Goal: Communication & Community: Answer question/provide support

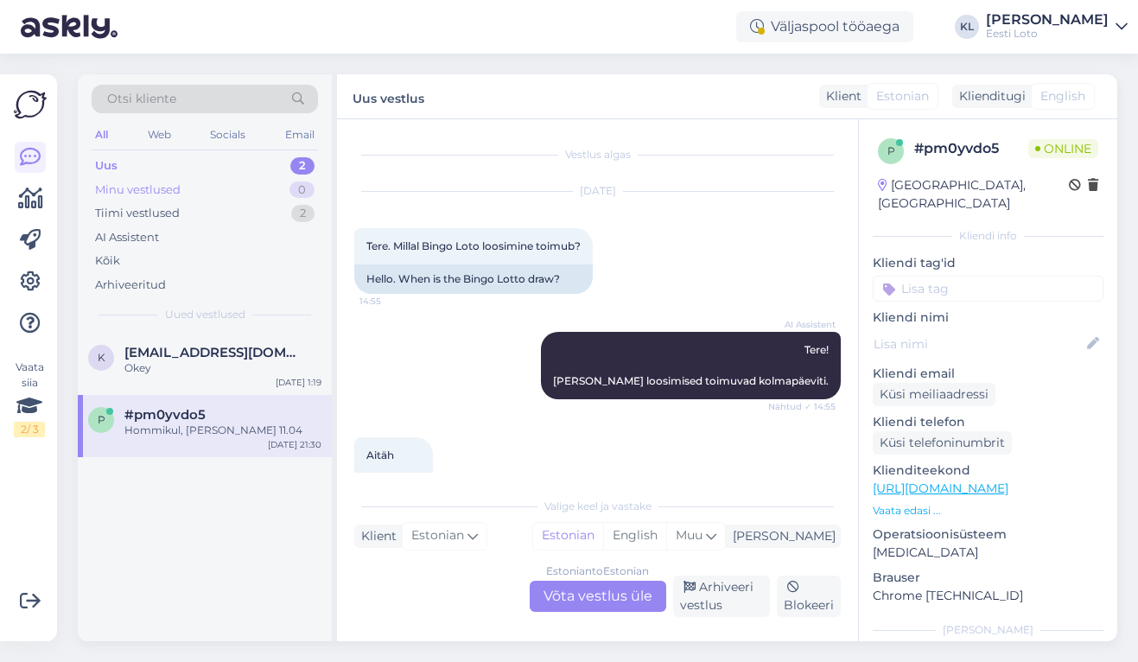
scroll to position [927, 0]
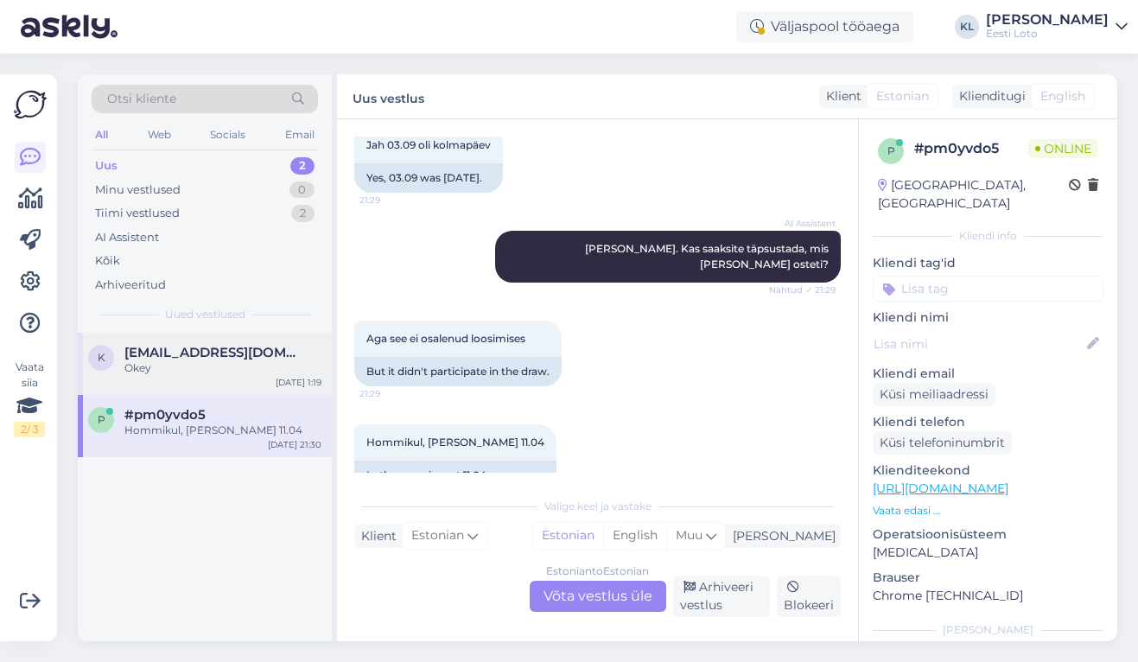
click at [214, 391] on div "k [EMAIL_ADDRESS][DOMAIN_NAME] Okey [DATE] 1:19" at bounding box center [205, 364] width 254 height 62
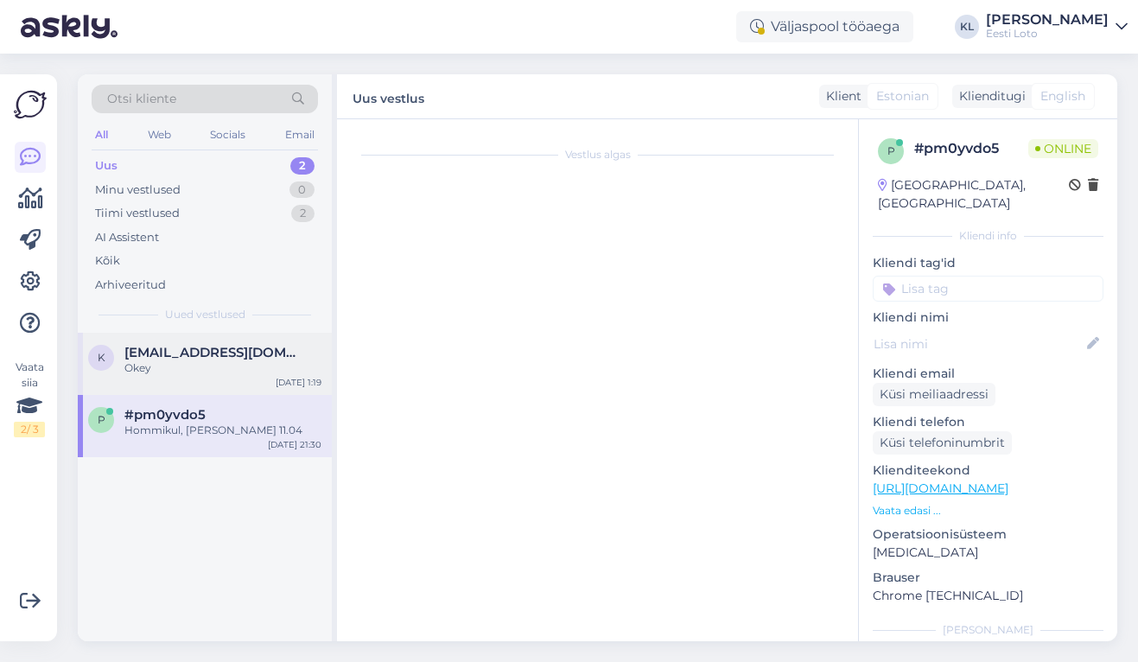
scroll to position [0, 0]
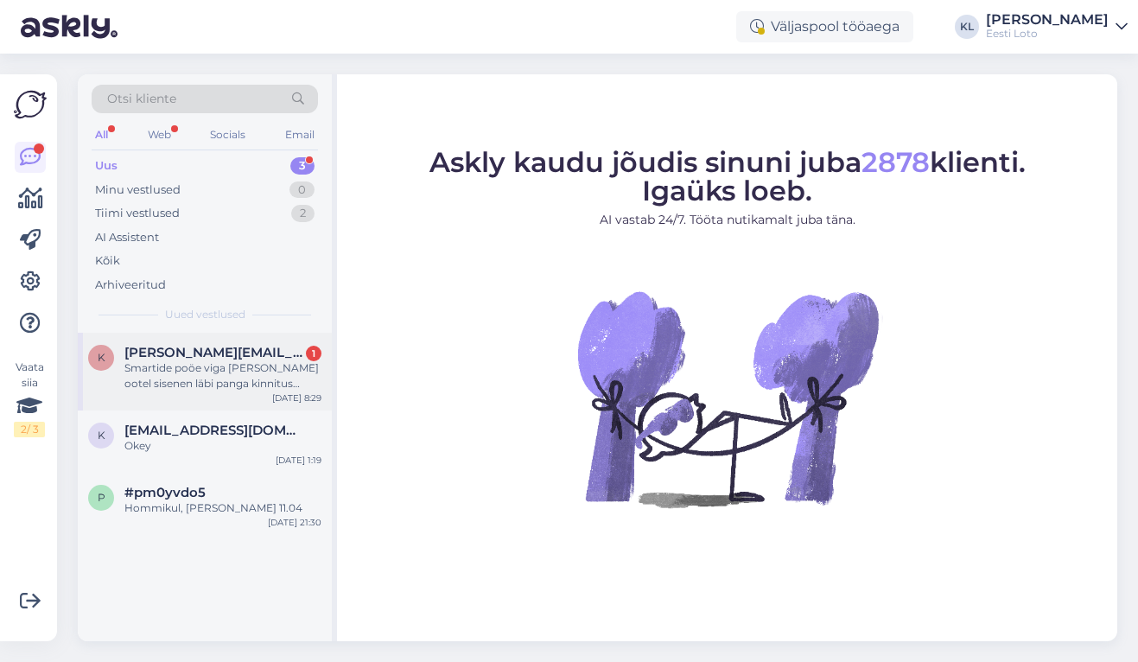
click at [257, 365] on div "Smartide poöe viga [PERSON_NAME] ootel sisenen läbi panga kinnitus koodiga aga …" at bounding box center [222, 375] width 197 height 31
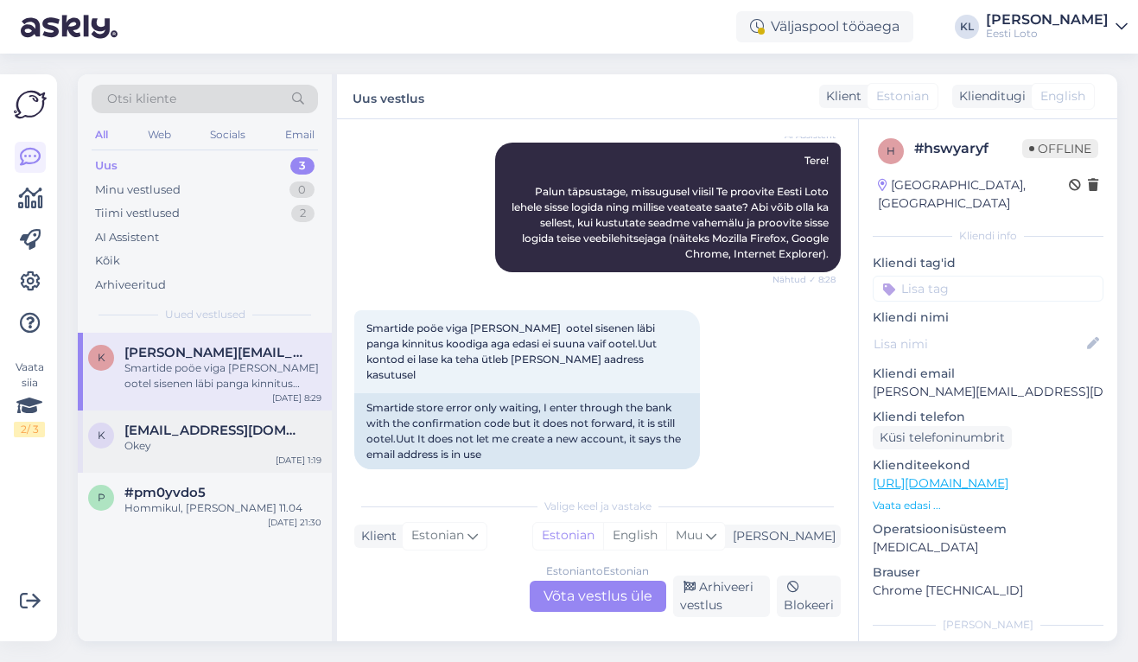
click at [155, 464] on div "k [EMAIL_ADDRESS][DOMAIN_NAME] Okey [DATE] 1:19" at bounding box center [205, 441] width 254 height 62
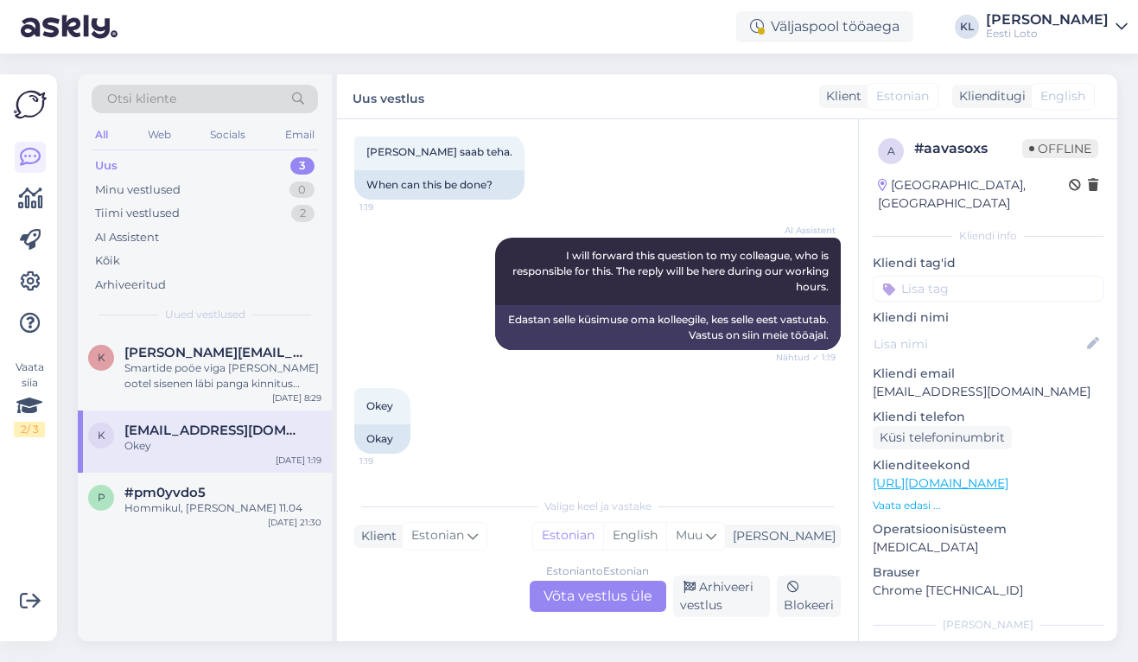
scroll to position [303, 0]
click at [569, 597] on div "Estonian to Estonian Võta vestlus üle" at bounding box center [597, 595] width 136 height 31
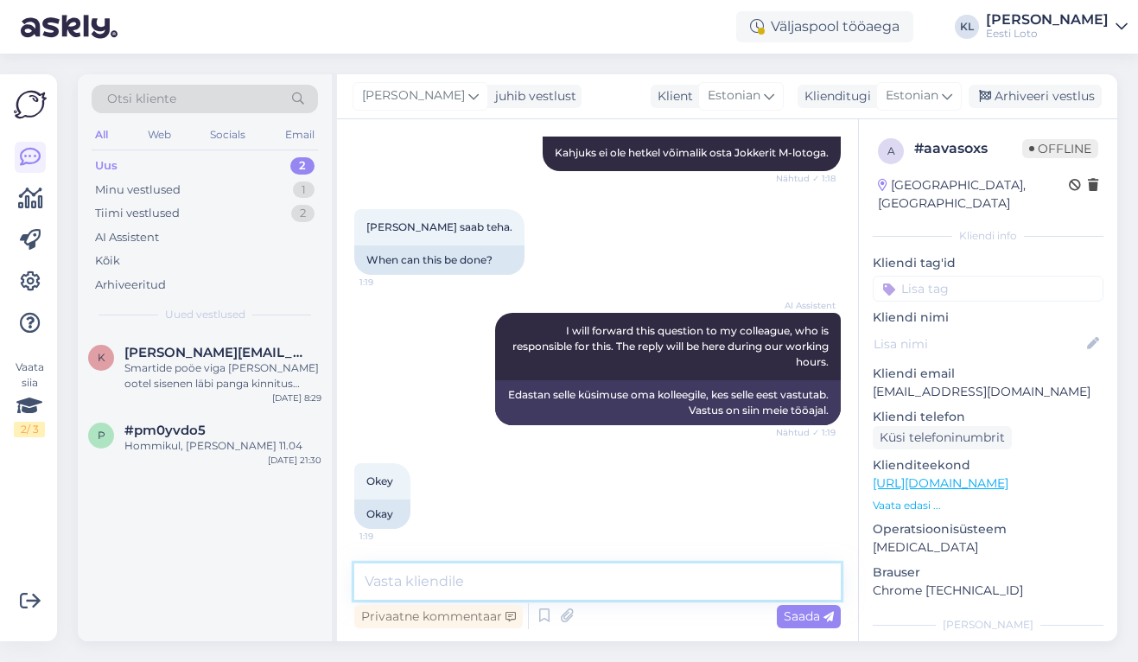
click at [533, 574] on textarea at bounding box center [597, 581] width 486 height 36
type textarea "H"
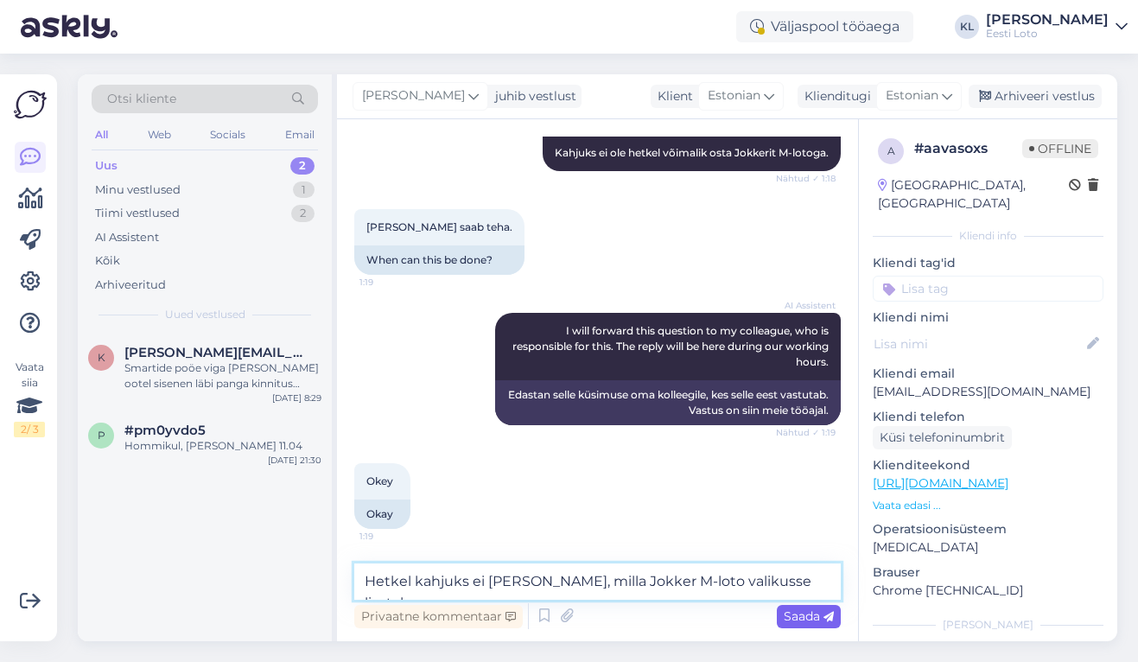
type textarea "Hetkel kahjuks ei [PERSON_NAME], milla Jokker M-loto valikusse lisatakse."
click at [795, 610] on span "Saada" at bounding box center [808, 616] width 50 height 16
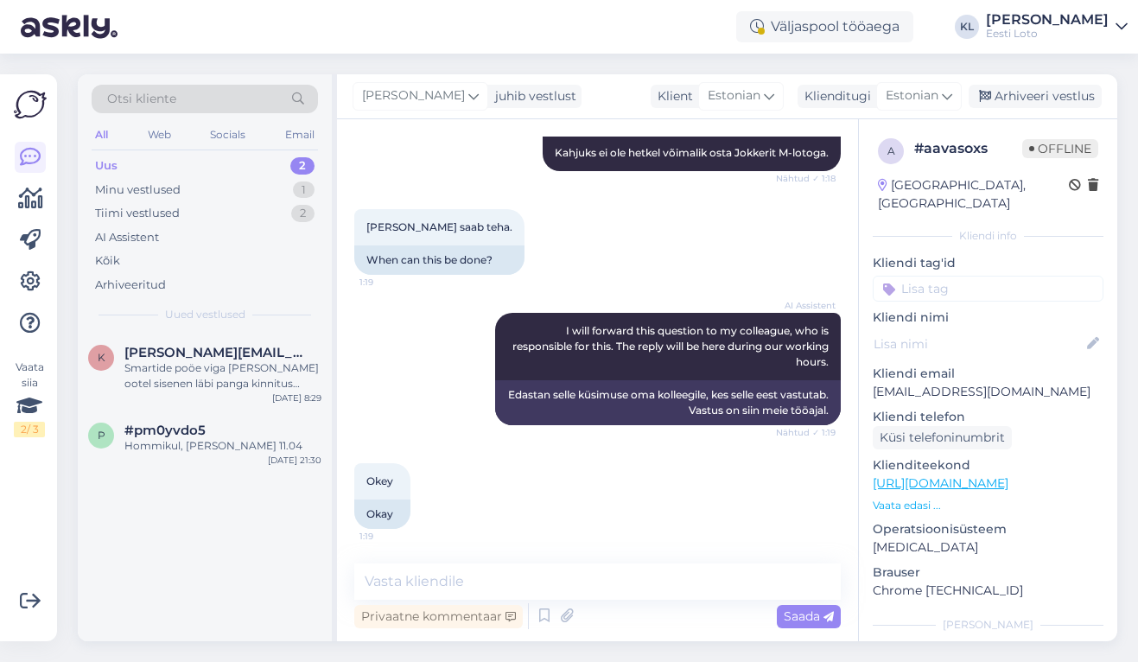
scroll to position [318, 0]
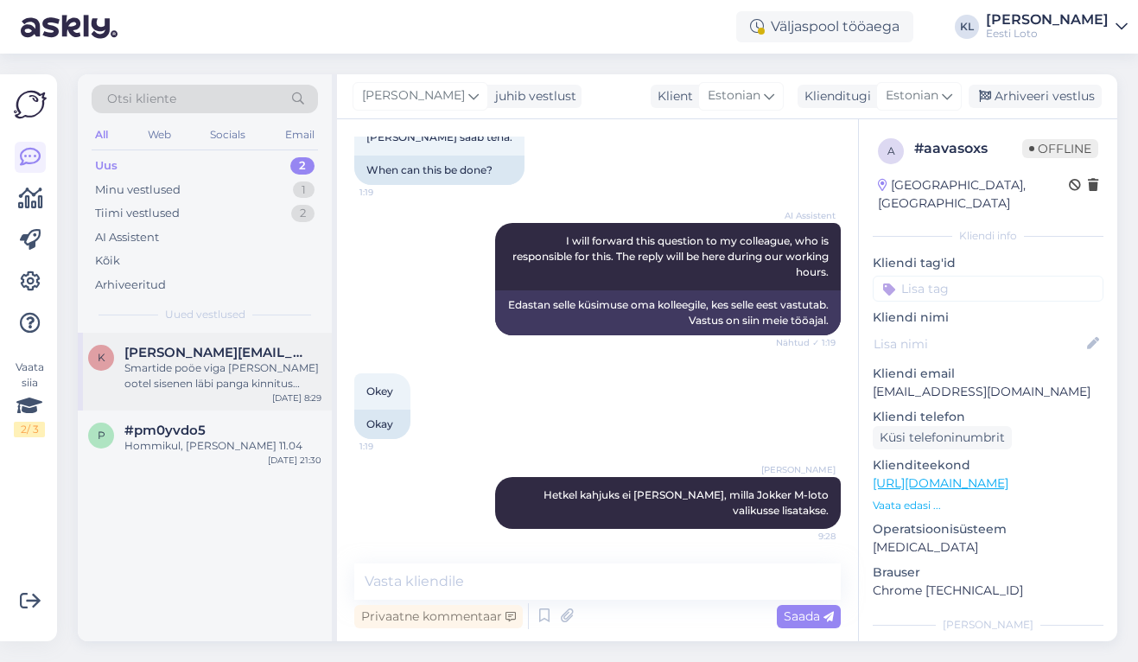
click at [216, 346] on span "[PERSON_NAME][EMAIL_ADDRESS][DOMAIN_NAME]" at bounding box center [214, 353] width 180 height 16
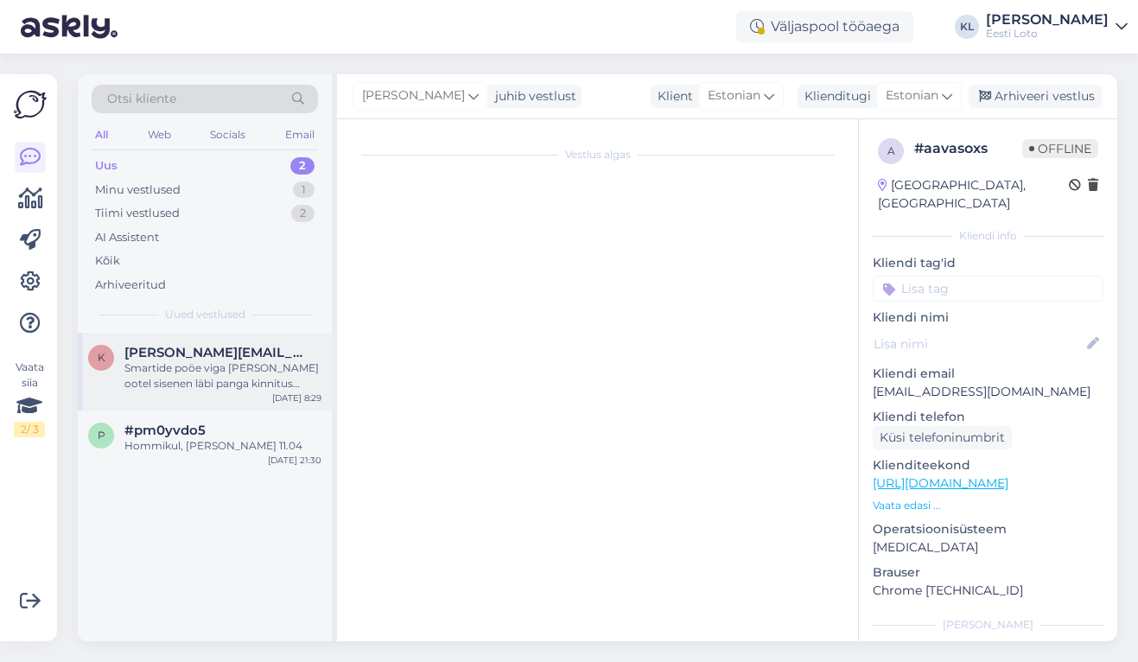
scroll to position [236, 0]
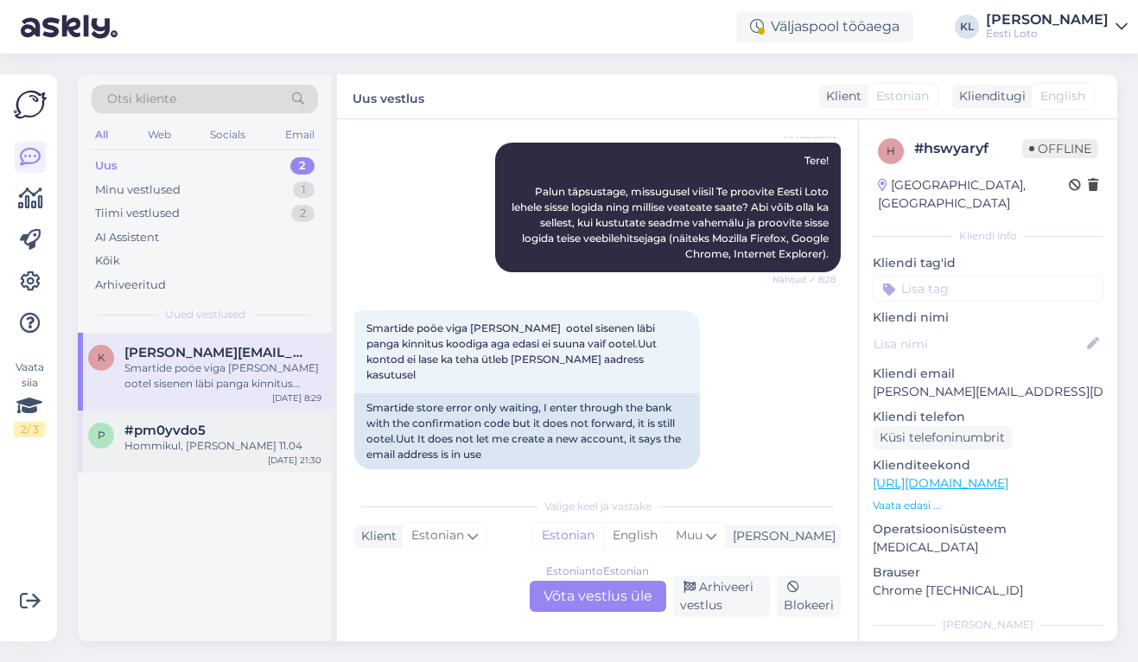
click at [222, 439] on div "Hommikul, [PERSON_NAME] 11.04" at bounding box center [222, 446] width 197 height 16
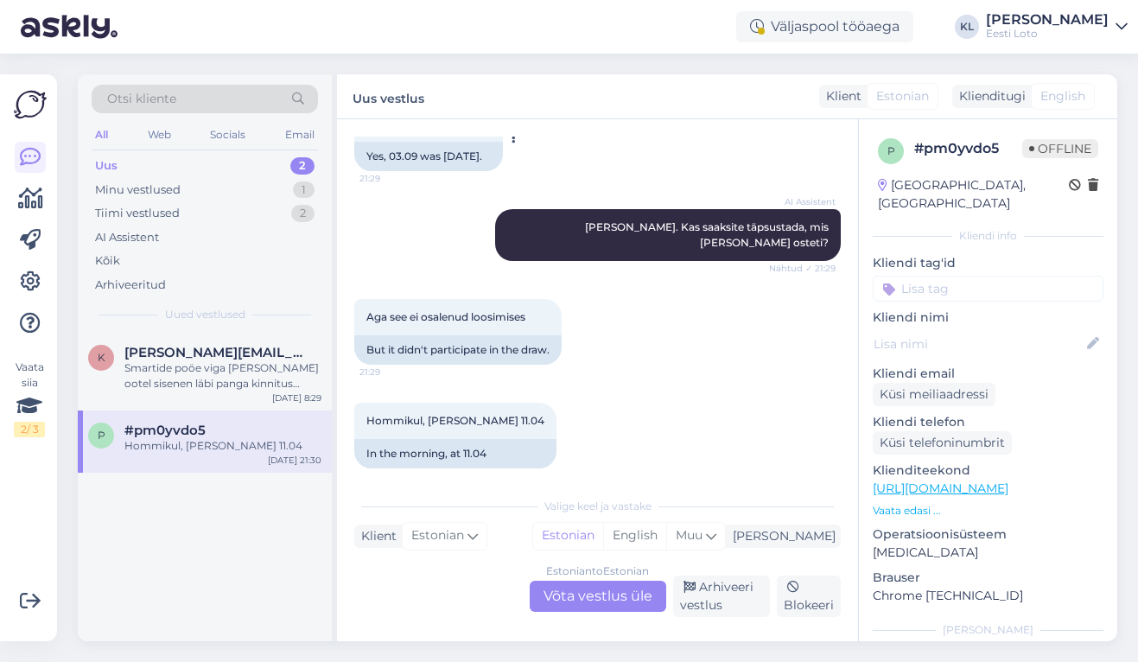
scroll to position [948, 0]
click at [572, 593] on div "Estonian to Estonian Võta vestlus üle" at bounding box center [597, 595] width 136 height 31
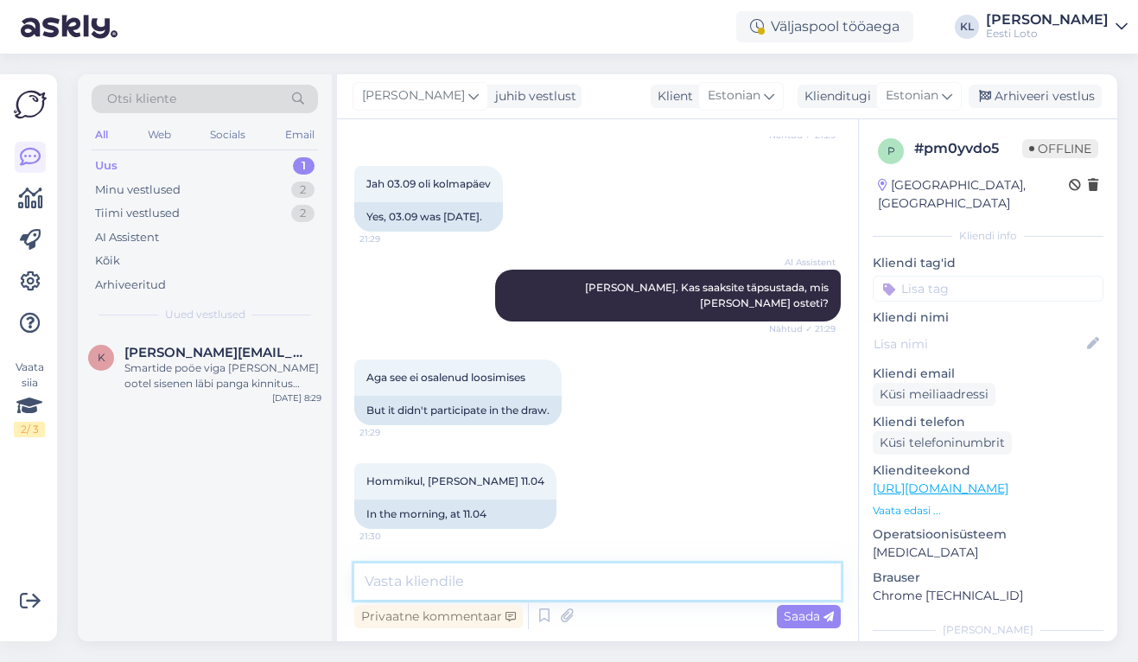
click at [481, 582] on textarea at bounding box center [597, 581] width 486 height 36
type textarea "P"
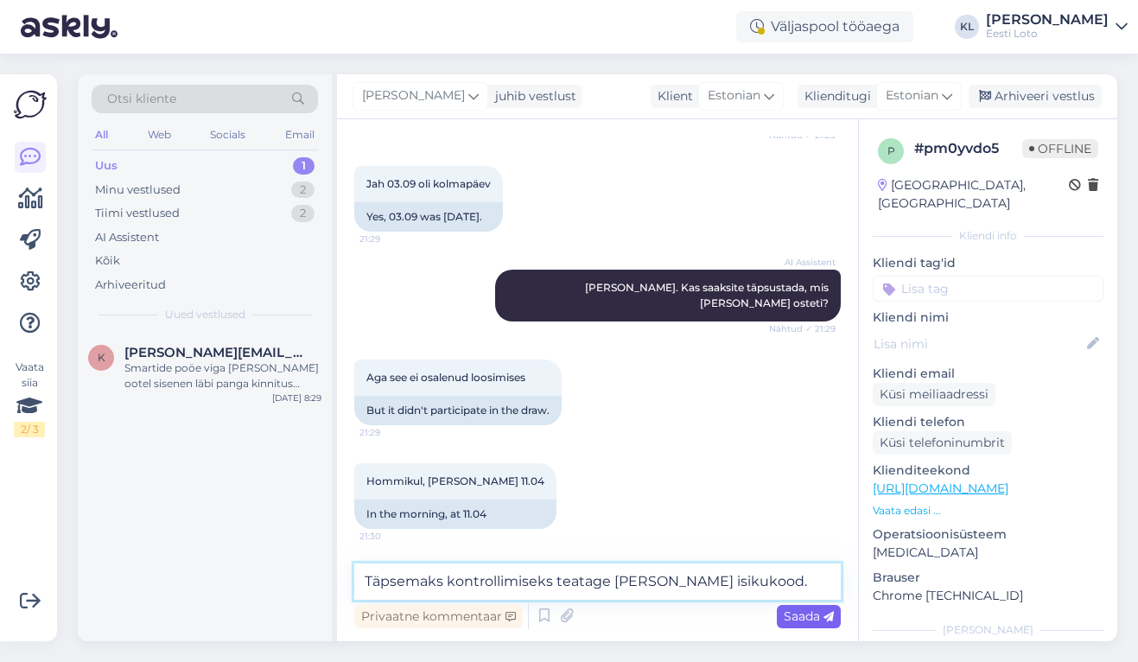
type textarea "Täpsemaks kontrollimiseks teatage [PERSON_NAME] isikukood."
click at [808, 608] on span "Saada" at bounding box center [808, 616] width 50 height 16
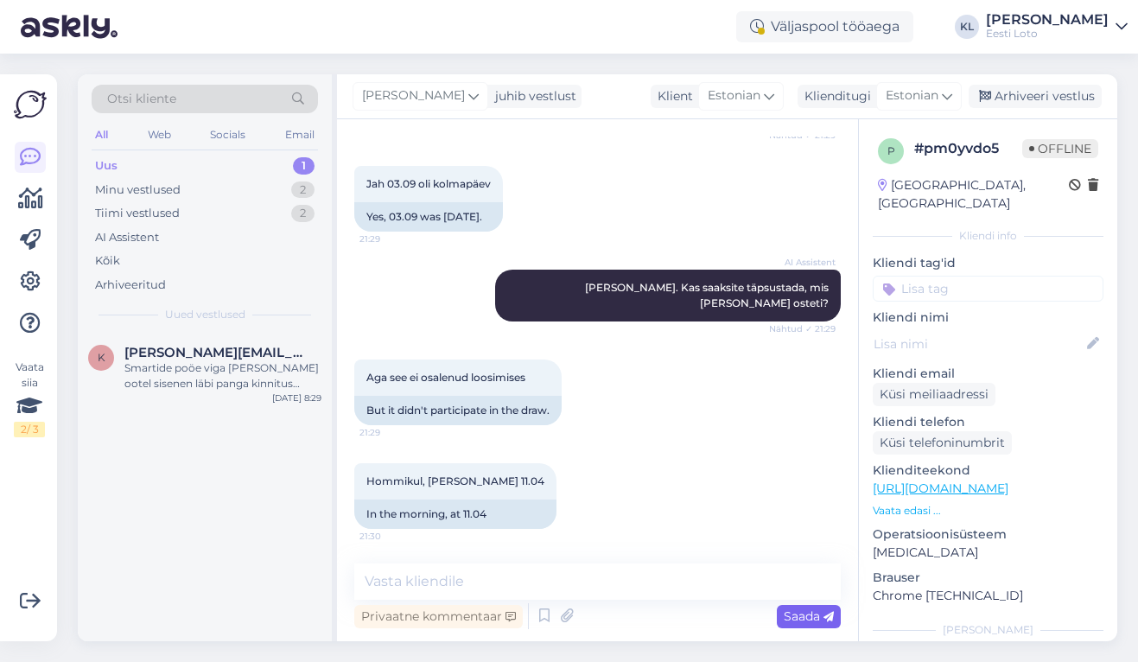
scroll to position [983, 0]
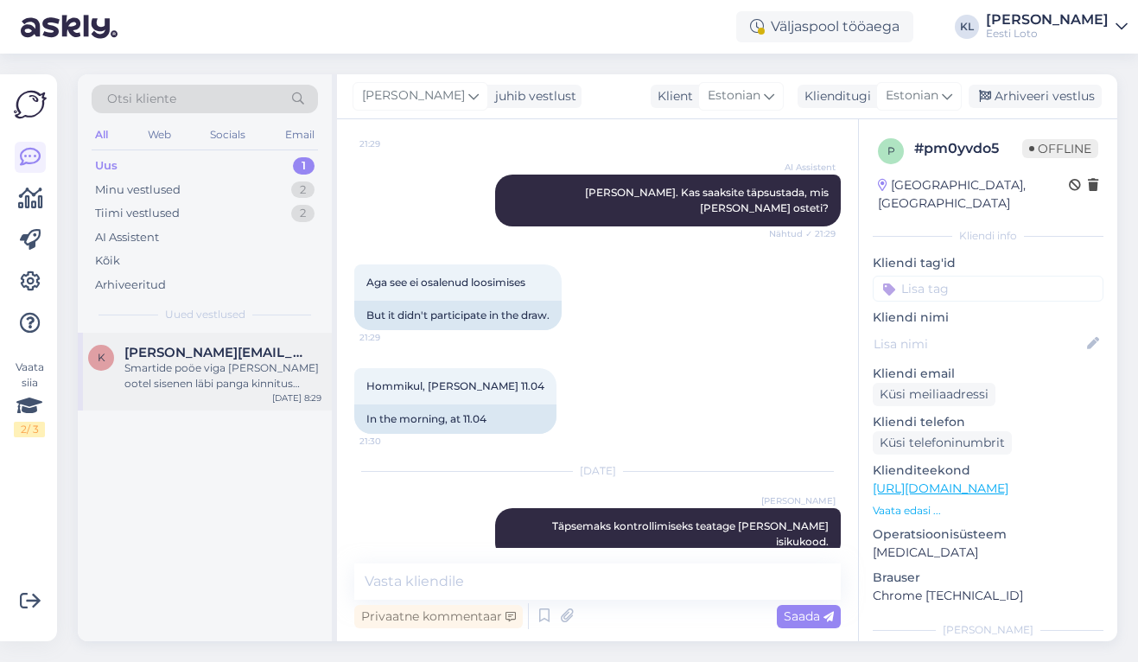
click at [169, 376] on div "Smartide poöe viga [PERSON_NAME] ootel sisenen läbi panga kinnitus koodiga aga …" at bounding box center [222, 375] width 197 height 31
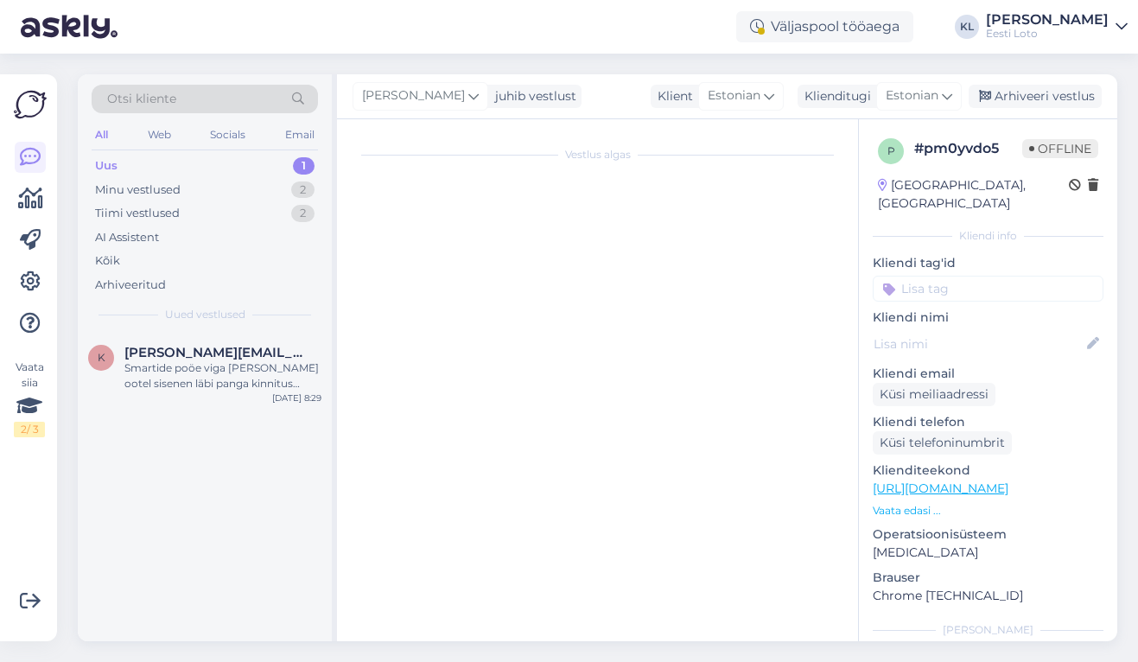
scroll to position [236, 0]
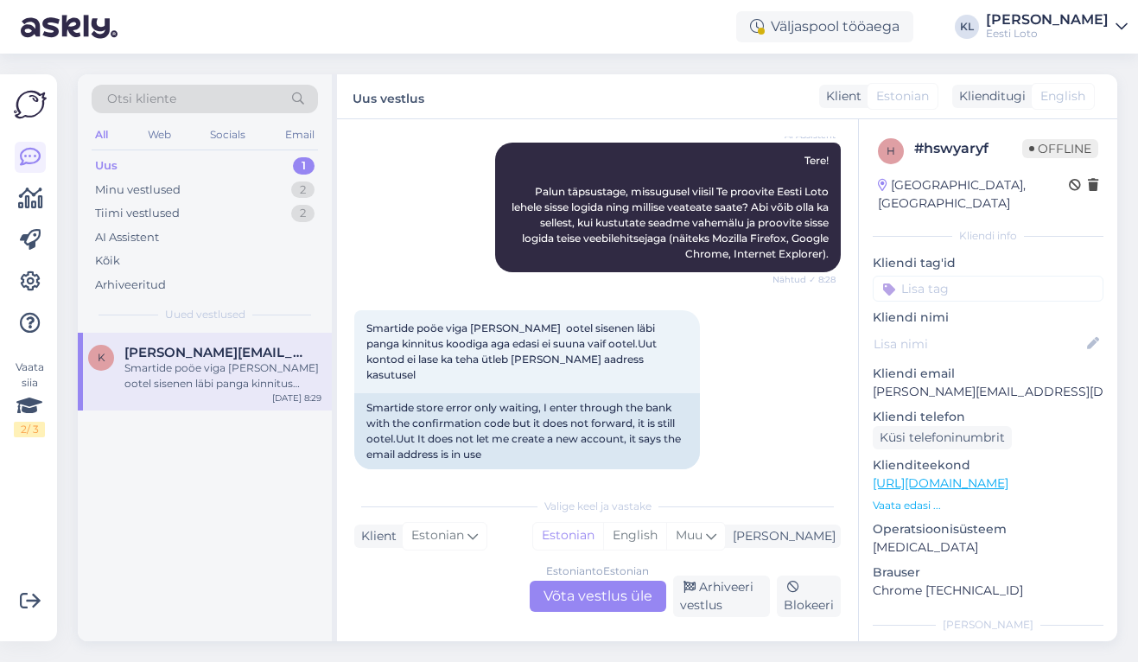
click at [586, 586] on div "Estonian to Estonian Võta vestlus üle" at bounding box center [597, 595] width 136 height 31
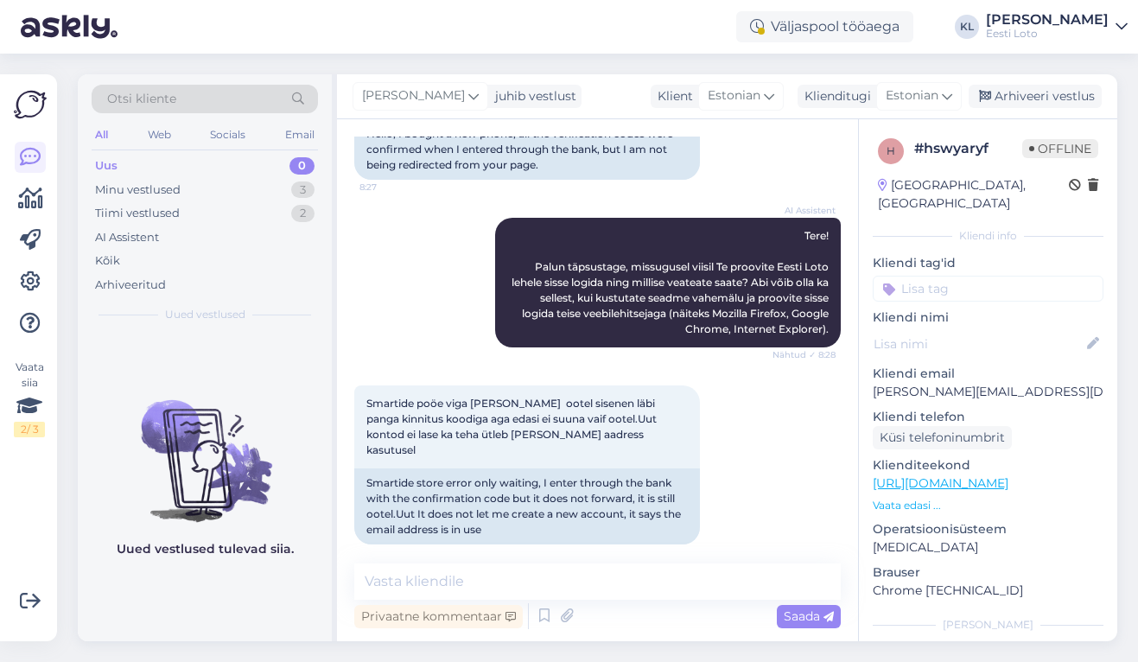
click at [275, 87] on div "Otsi kliente" at bounding box center [205, 99] width 226 height 29
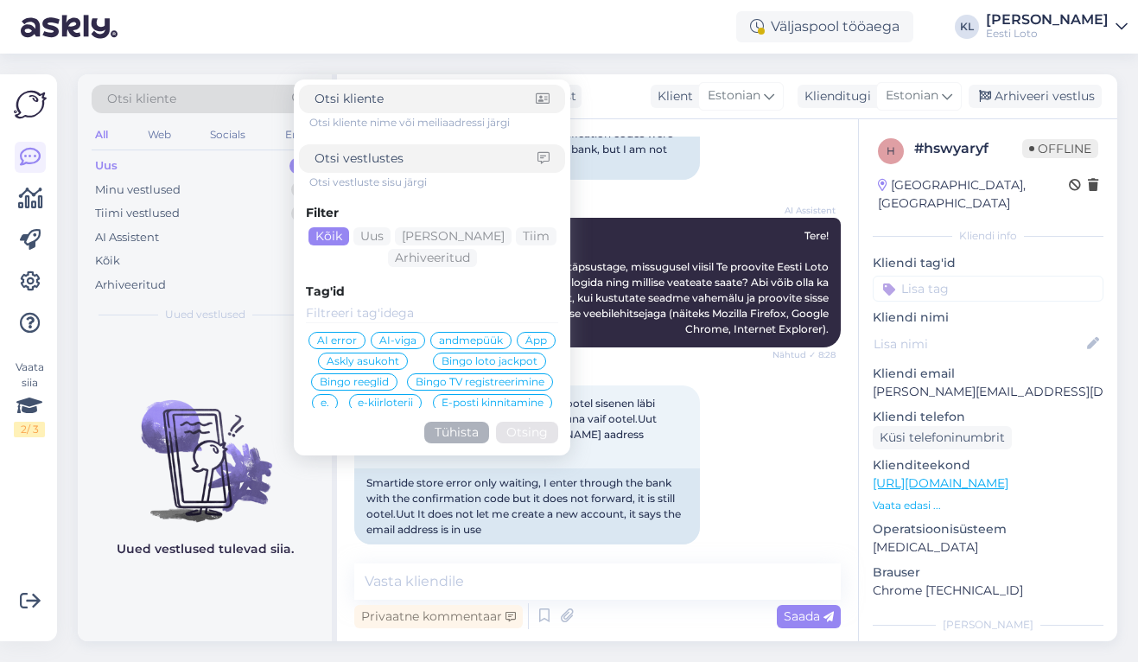
click at [356, 155] on input at bounding box center [425, 158] width 223 height 18
type input "teise veebilehitsejaga"
click at [527, 432] on button "Otsing" at bounding box center [527, 433] width 62 height 22
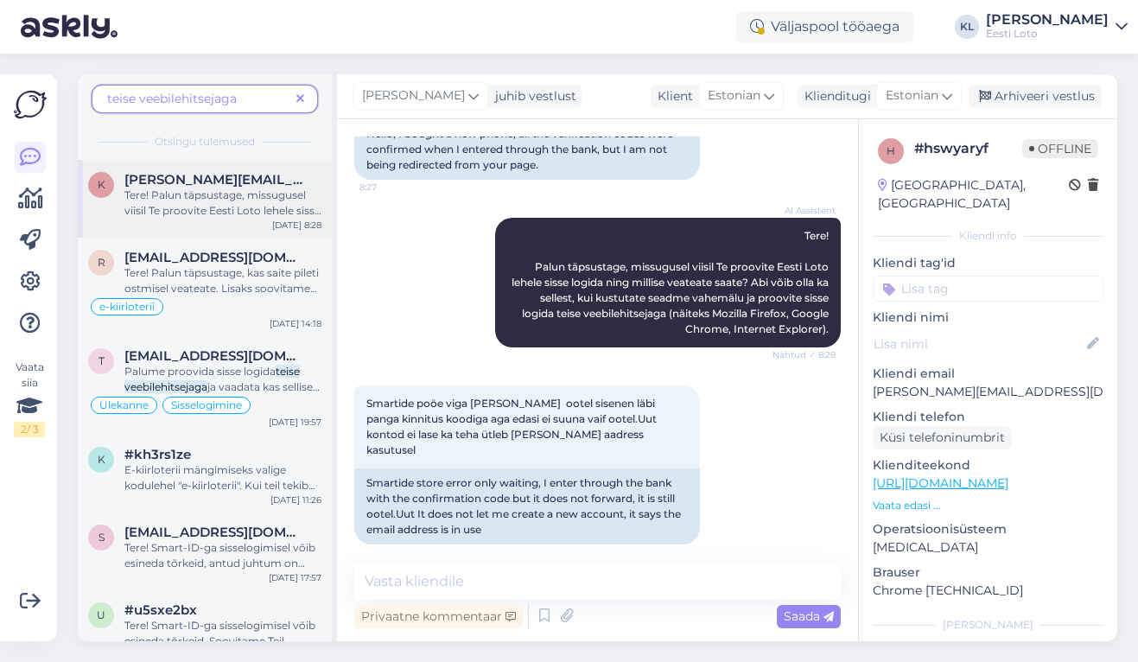
click at [191, 222] on div "k [PERSON_NAME][EMAIL_ADDRESS][DOMAIN_NAME] Tere! Palun täpsustage, missugusel …" at bounding box center [205, 199] width 254 height 78
click at [218, 270] on span "Tere! Palun täpsustage, kas saite pileti ostmisel veateate. Lisaks soovitame Te…" at bounding box center [221, 327] width 194 height 122
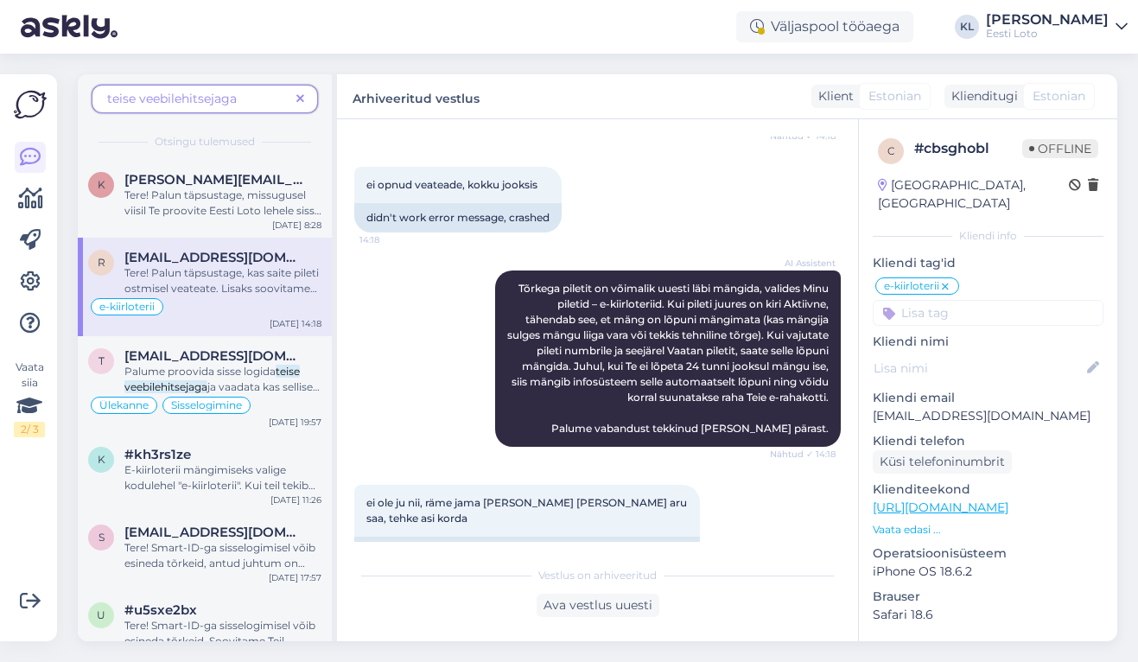
scroll to position [445, 0]
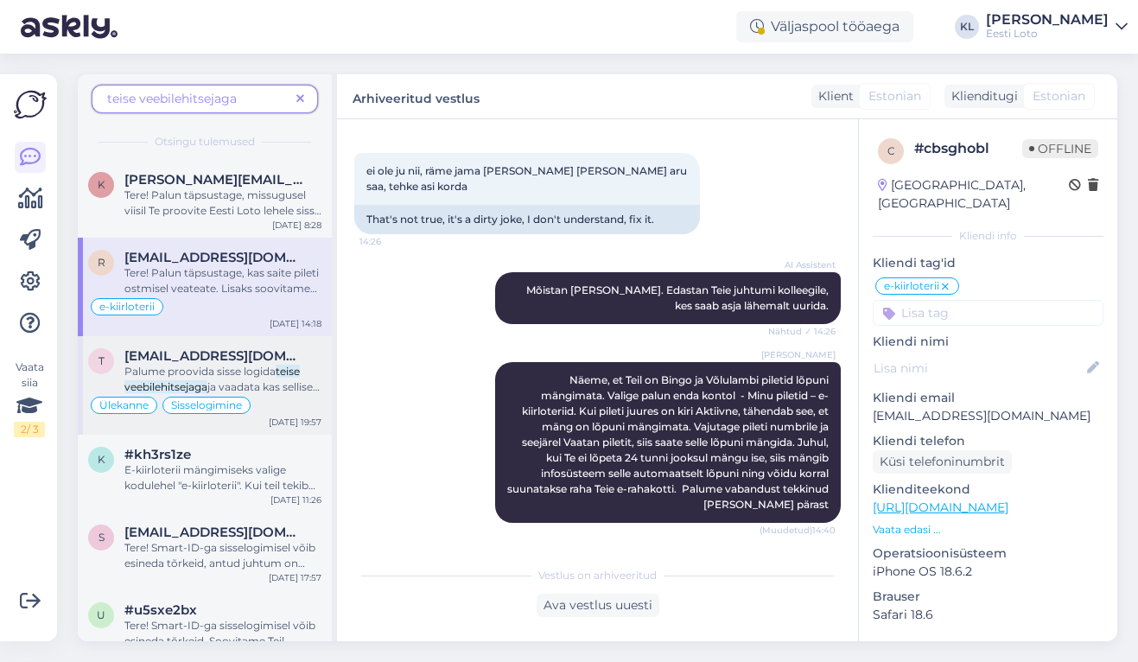
click at [179, 372] on span "Palume proovida sisse logida" at bounding box center [199, 371] width 151 height 13
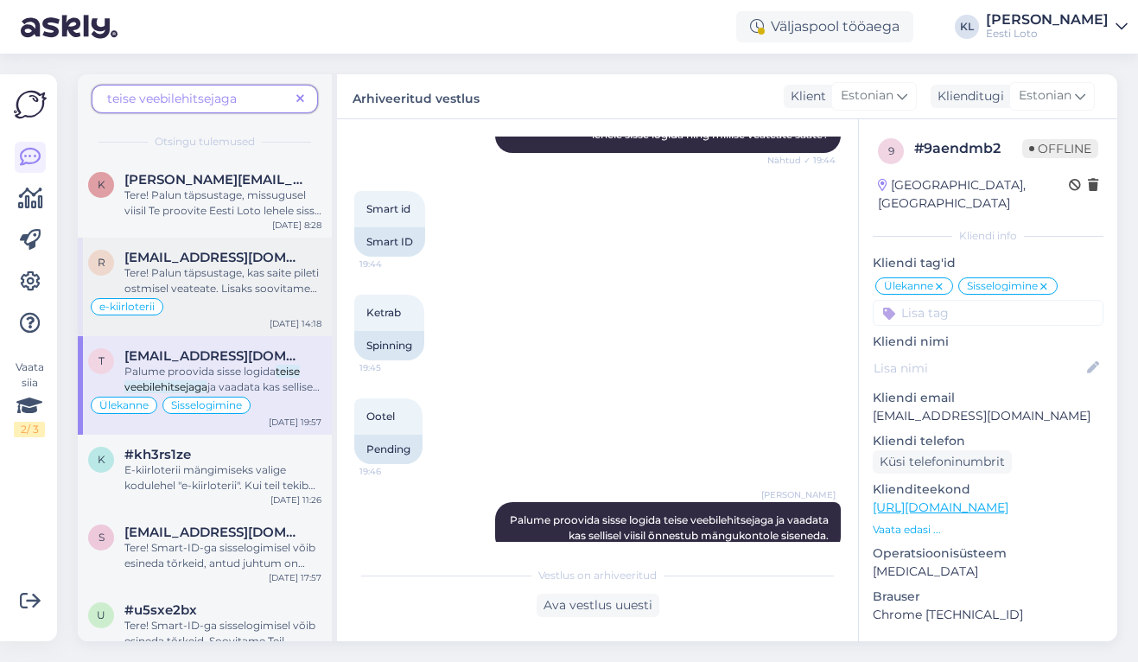
click at [187, 298] on div "e-kiirloterii" at bounding box center [204, 306] width 233 height 21
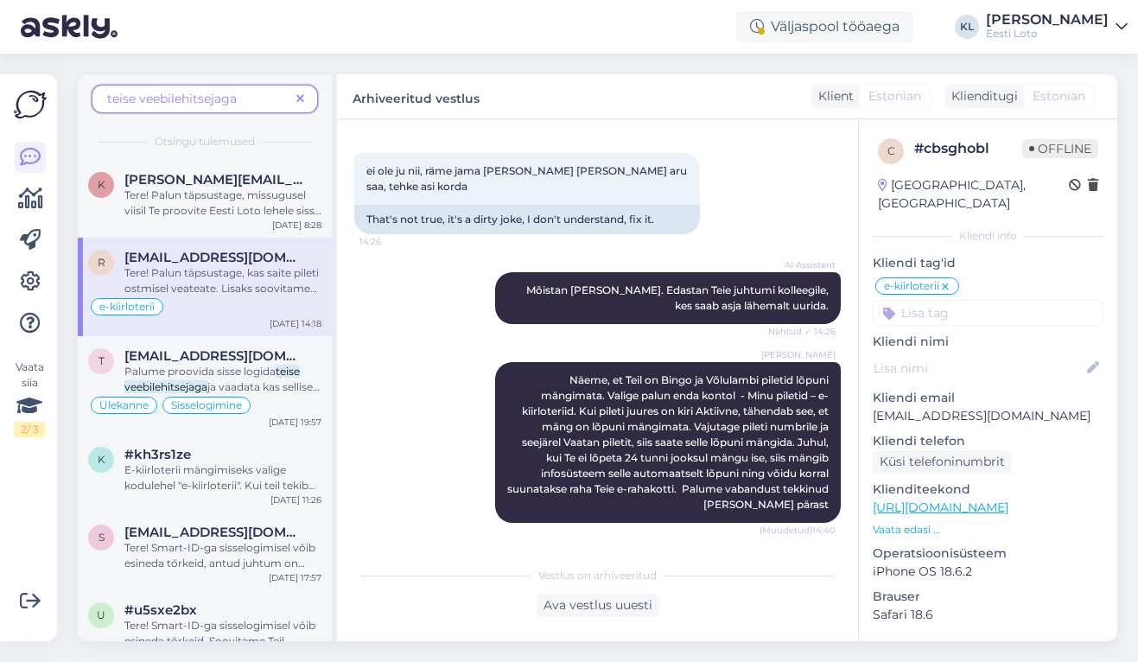
scroll to position [742, 0]
click at [165, 468] on span "E-kiirloterii mängimiseks valige kodulehel "e-kiirloterii". Kui teil tekib pile…" at bounding box center [219, 531] width 191 height 137
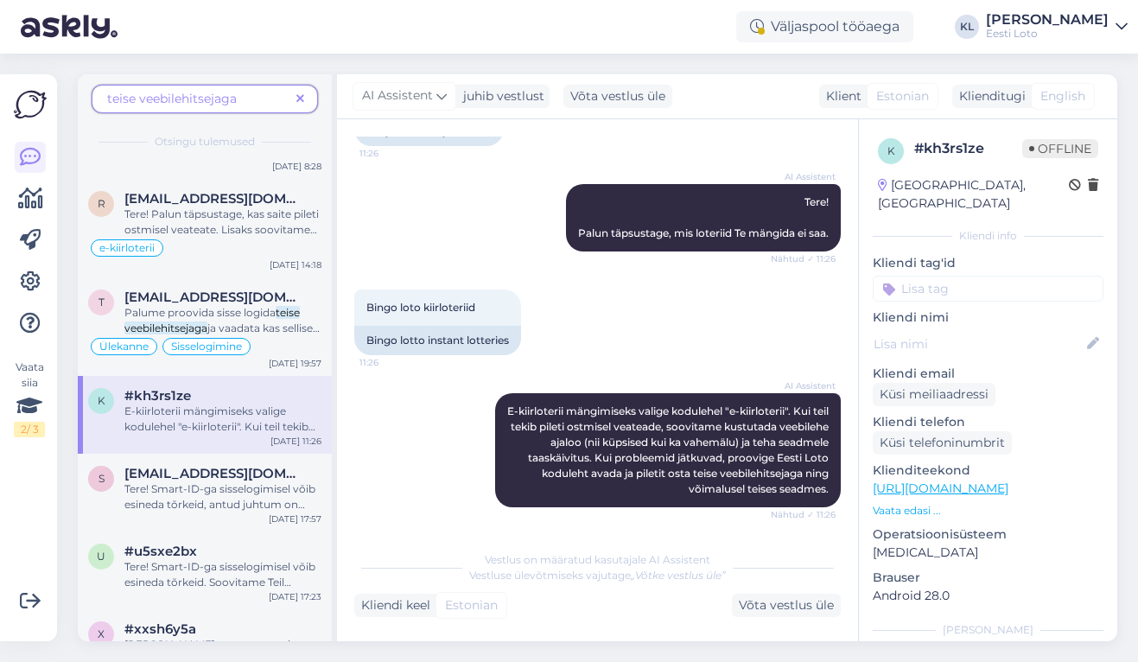
scroll to position [88, 0]
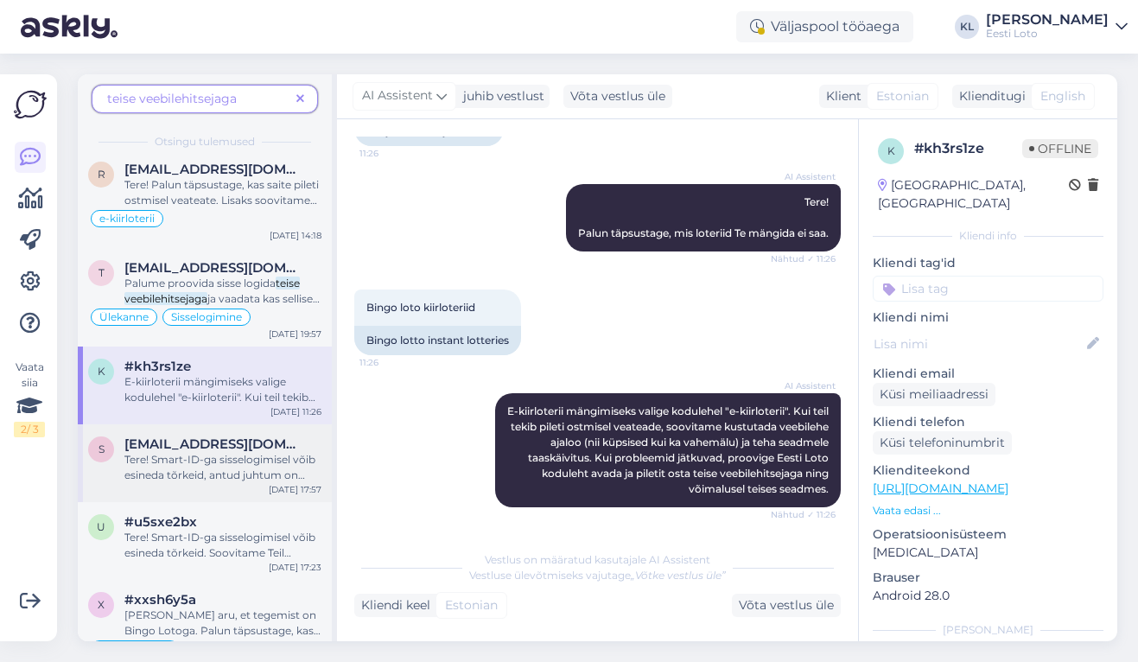
click at [195, 464] on span "Tere! Smart-ID-ga sisselogimisel võib esineda tõrkeid, antud juhtum on juba mei…" at bounding box center [219, 498] width 191 height 91
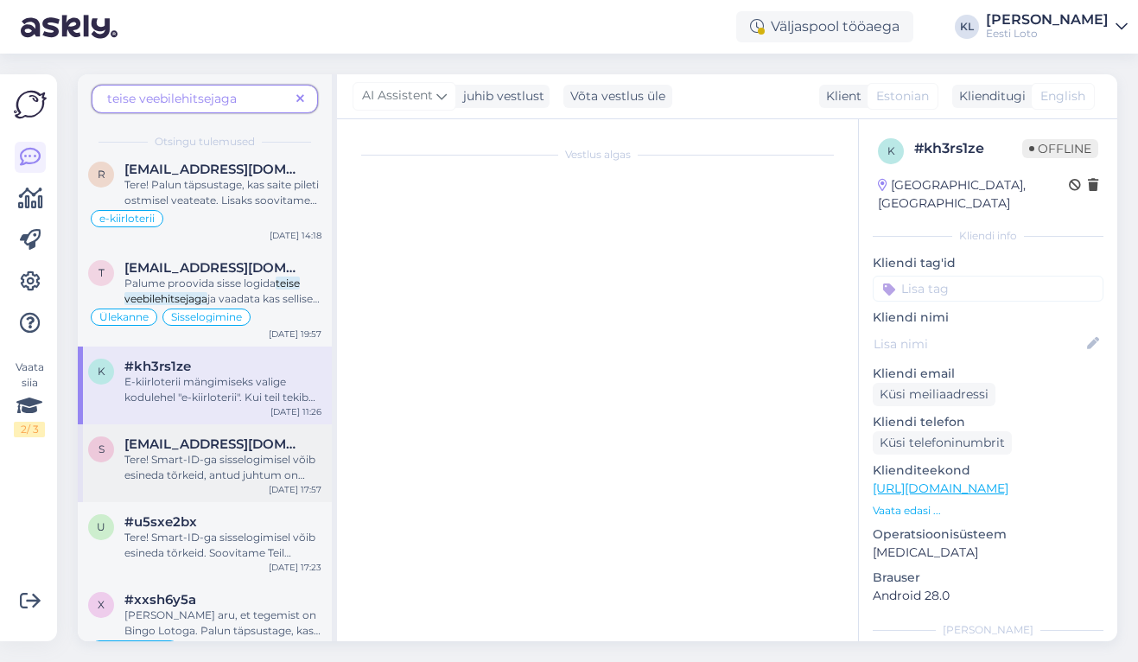
scroll to position [32, 0]
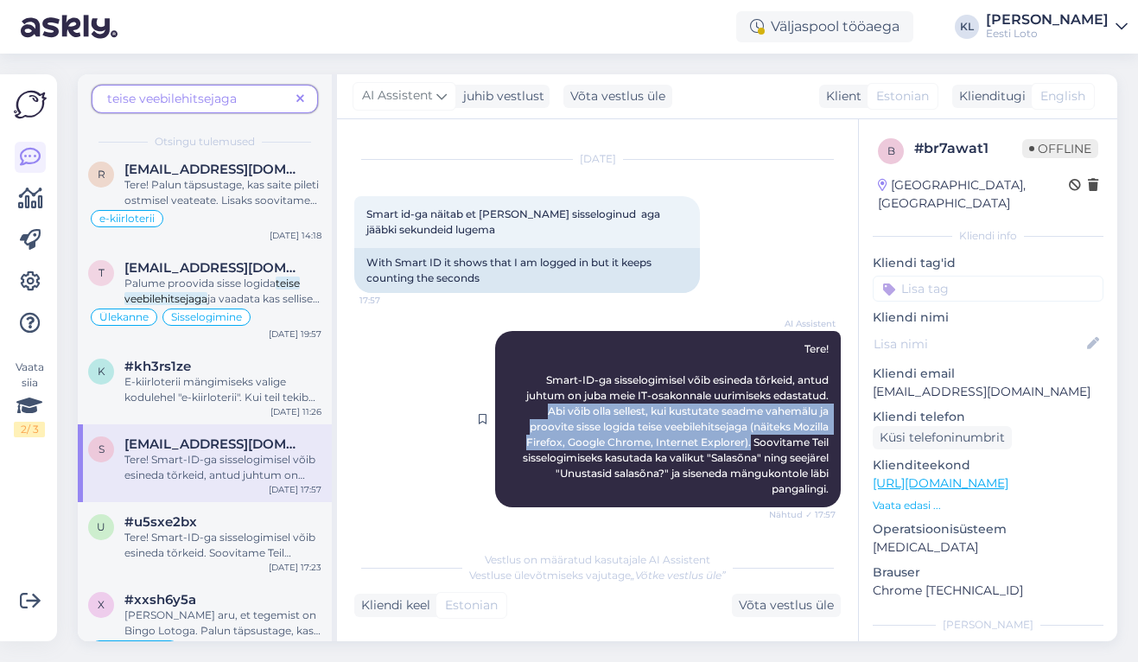
drag, startPoint x: 540, startPoint y: 411, endPoint x: 749, endPoint y: 439, distance: 210.9
click at [751, 440] on div "AI Assistent Tere! Smart-ID-ga sisselogimisel võib esineda tõrkeid, antud juhtu…" at bounding box center [668, 419] width 346 height 176
copy span "Abi võib olla sellest, kui kustutate seadme vahemälu ja proovite sisse logida t…"
click at [26, 147] on icon at bounding box center [30, 157] width 21 height 21
click at [297, 90] on span at bounding box center [300, 99] width 22 height 18
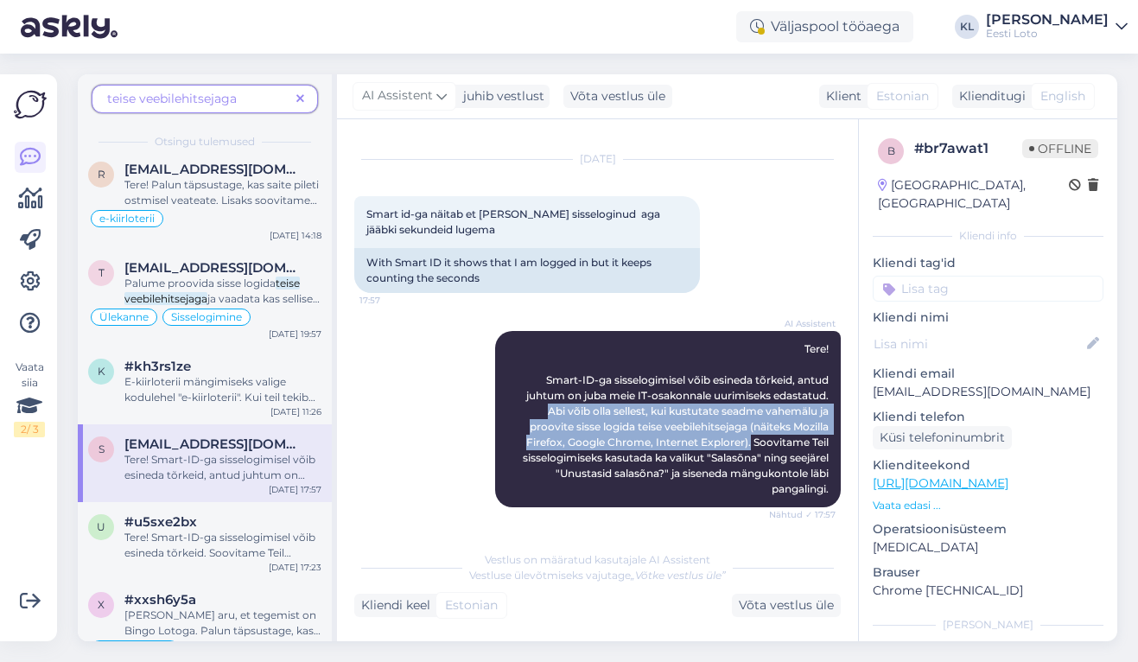
scroll to position [0, 0]
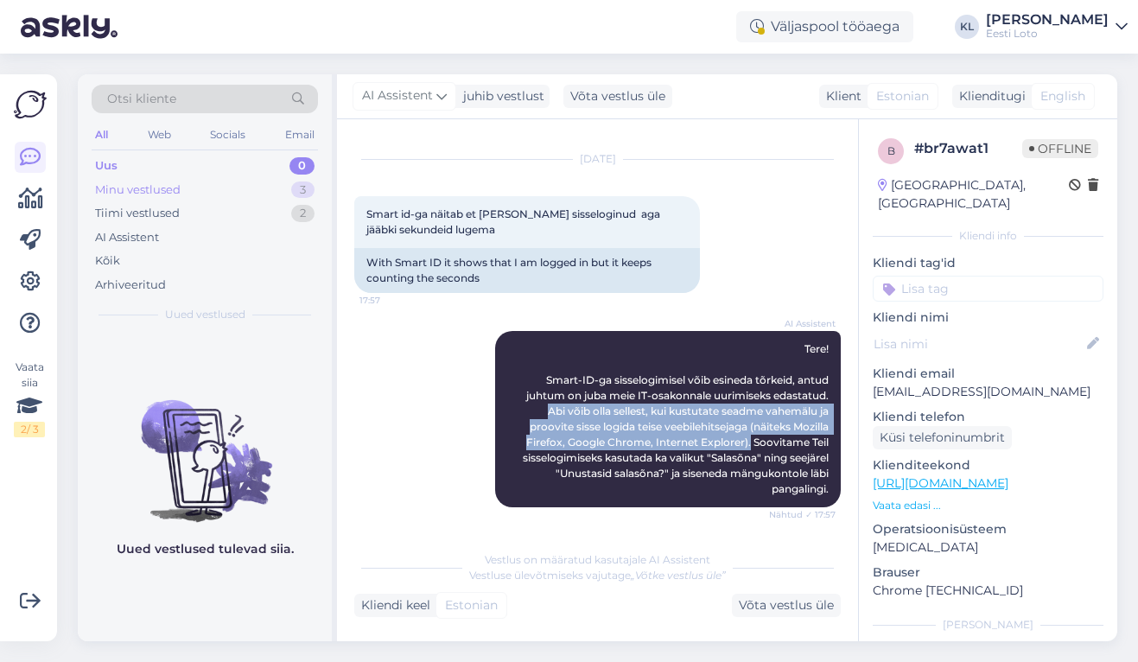
click at [222, 187] on div "Minu vestlused 3" at bounding box center [205, 190] width 226 height 24
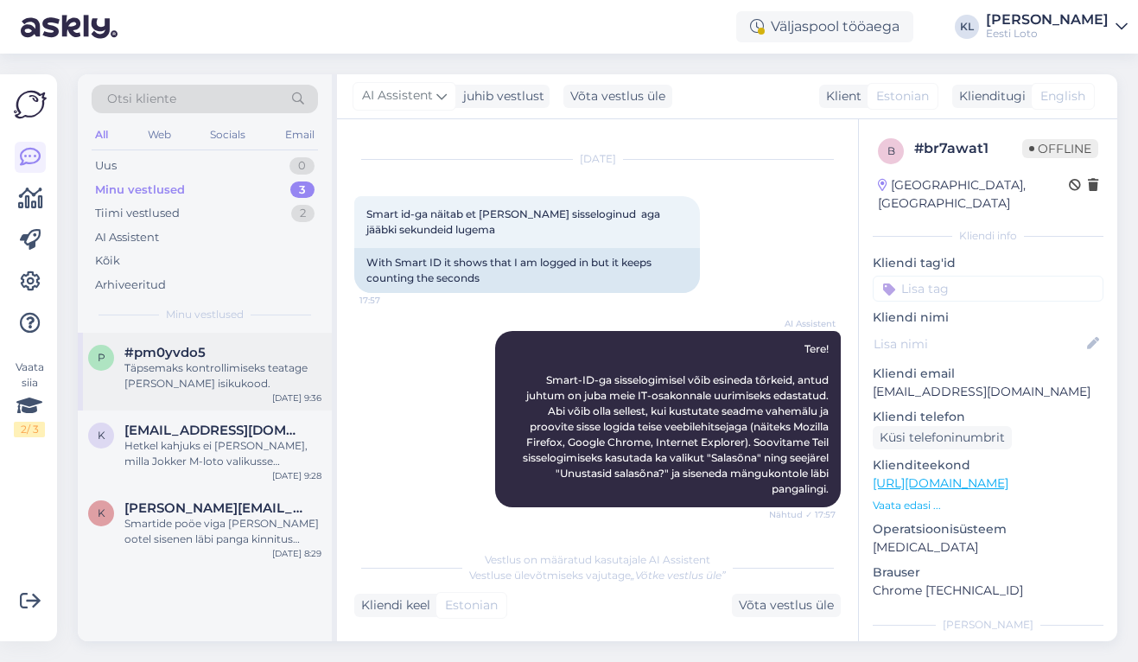
click at [223, 381] on div "Täpsemaks kontrollimiseks teatage [PERSON_NAME] isikukood." at bounding box center [222, 375] width 197 height 31
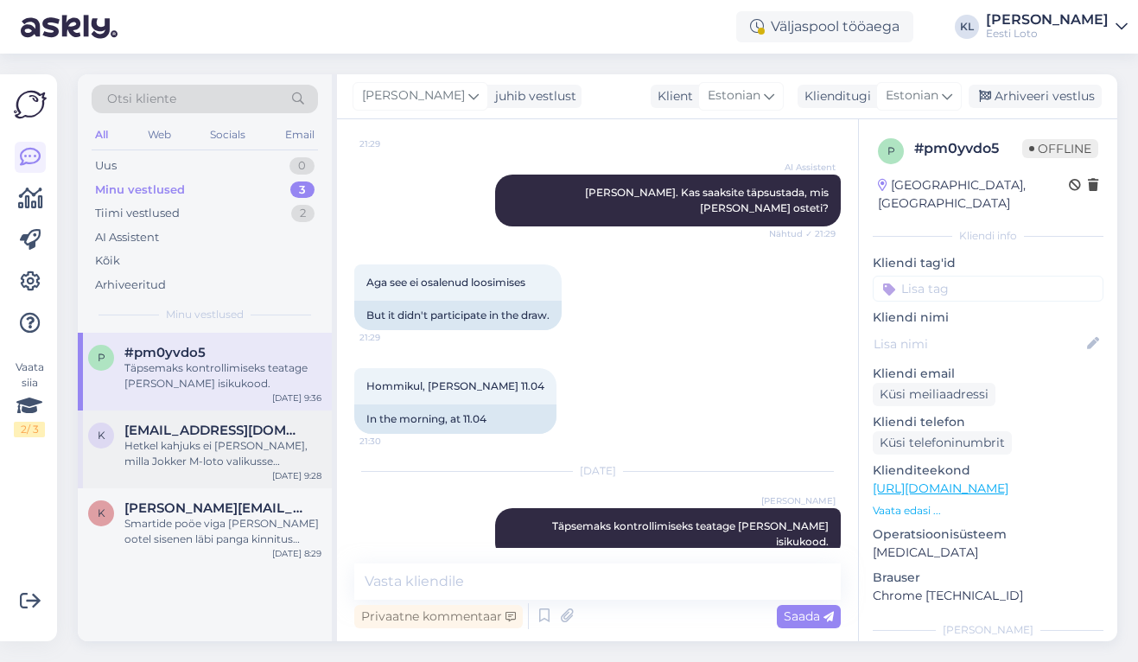
click at [220, 428] on span "[EMAIL_ADDRESS][DOMAIN_NAME]" at bounding box center [214, 430] width 180 height 16
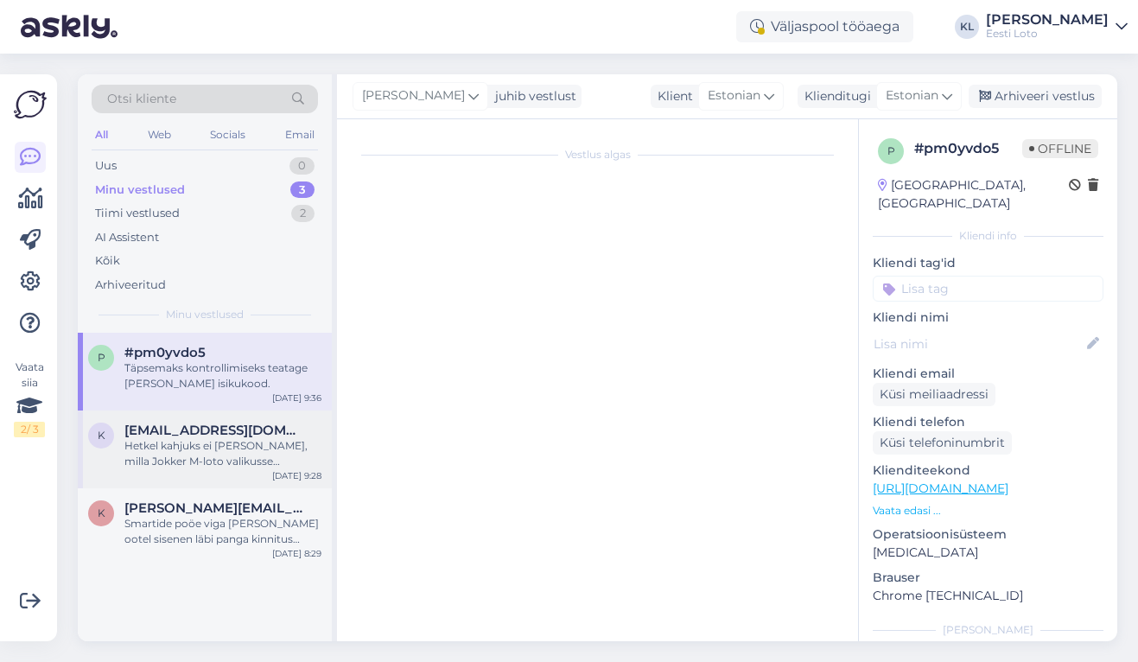
scroll to position [318, 0]
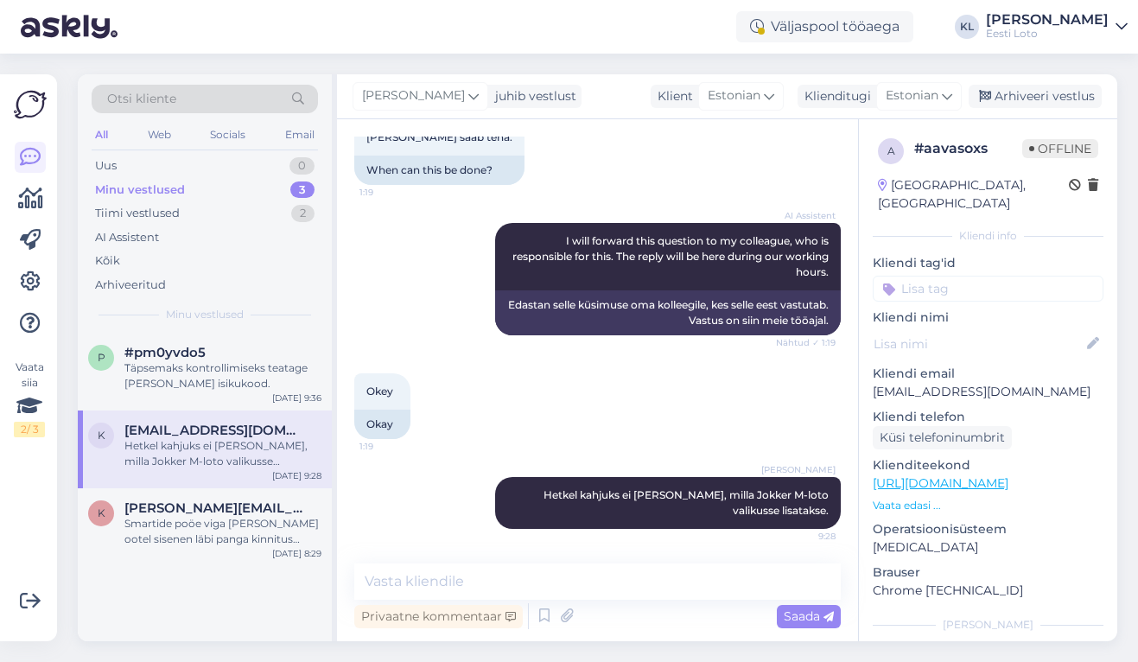
click at [947, 276] on input at bounding box center [987, 289] width 231 height 26
type input "M-"
click at [977, 331] on span "M-loto" at bounding box center [988, 336] width 35 height 10
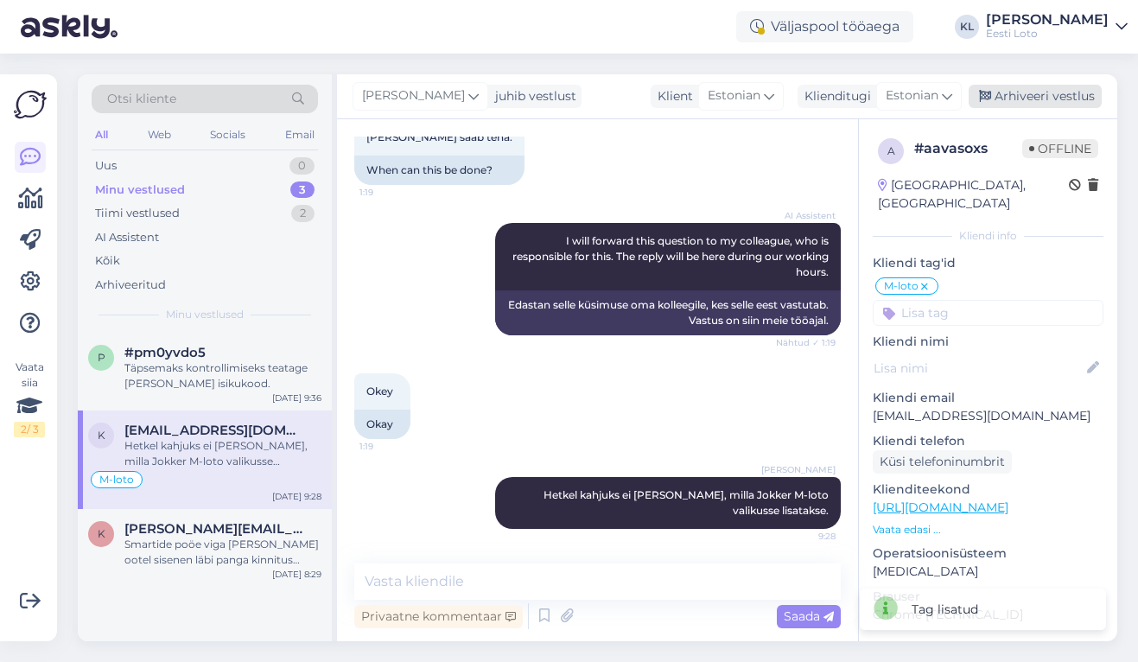
click at [1076, 102] on div "Arhiveeri vestlus" at bounding box center [1034, 96] width 133 height 23
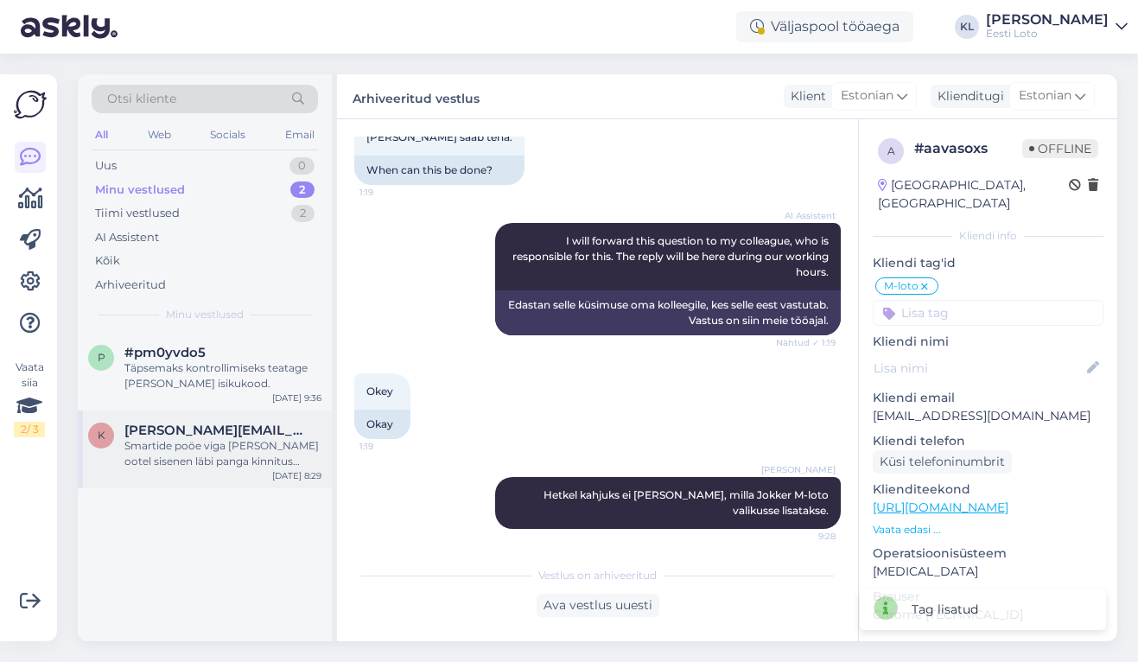
click at [225, 438] on div "Smartide poöe viga [PERSON_NAME] ootel sisenen läbi panga kinnitus koodiga aga …" at bounding box center [222, 453] width 197 height 31
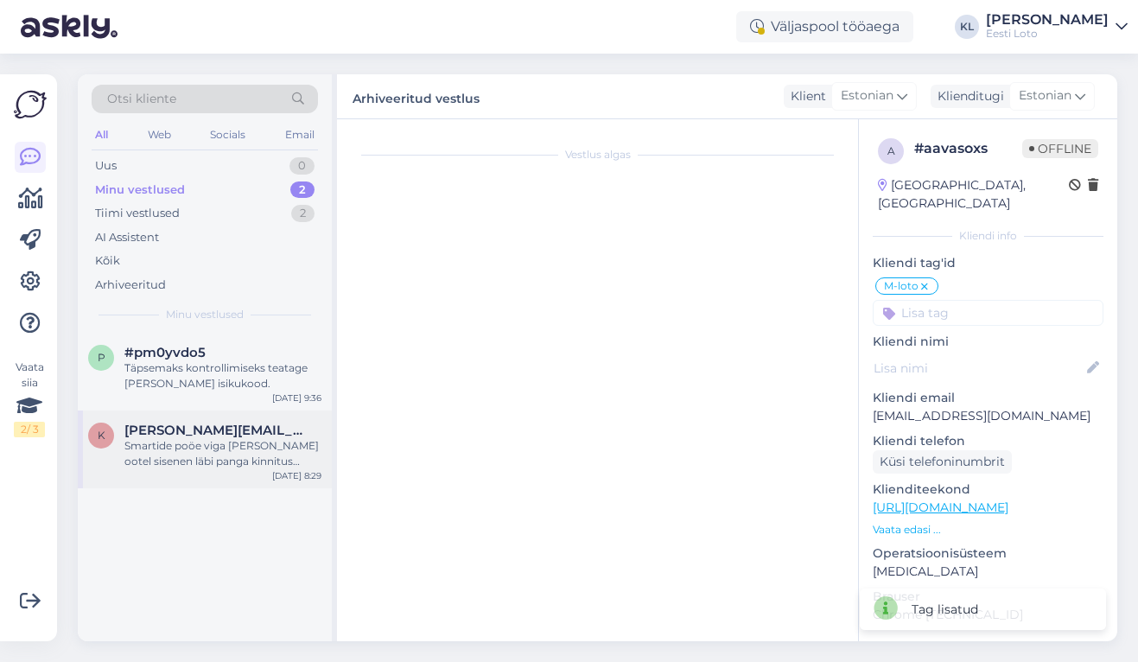
scroll to position [161, 0]
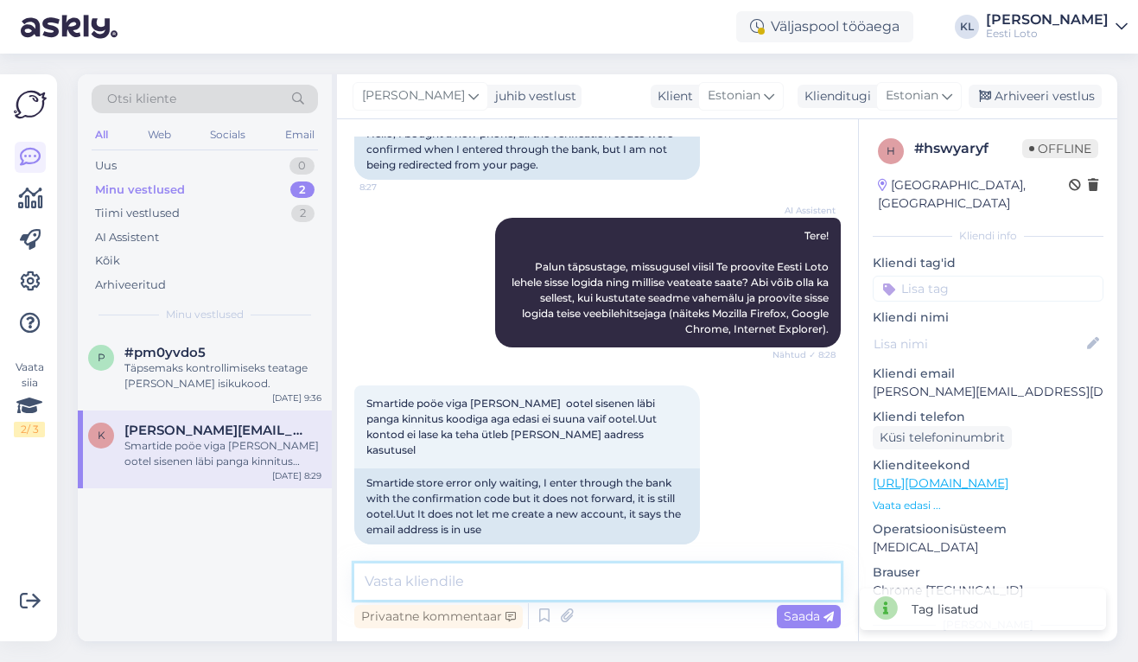
click at [516, 586] on textarea at bounding box center [597, 581] width 486 height 36
paste textarea "Abi võib olla sellest, kui kustutate seadme vahemälu ja proovite sisse logida t…"
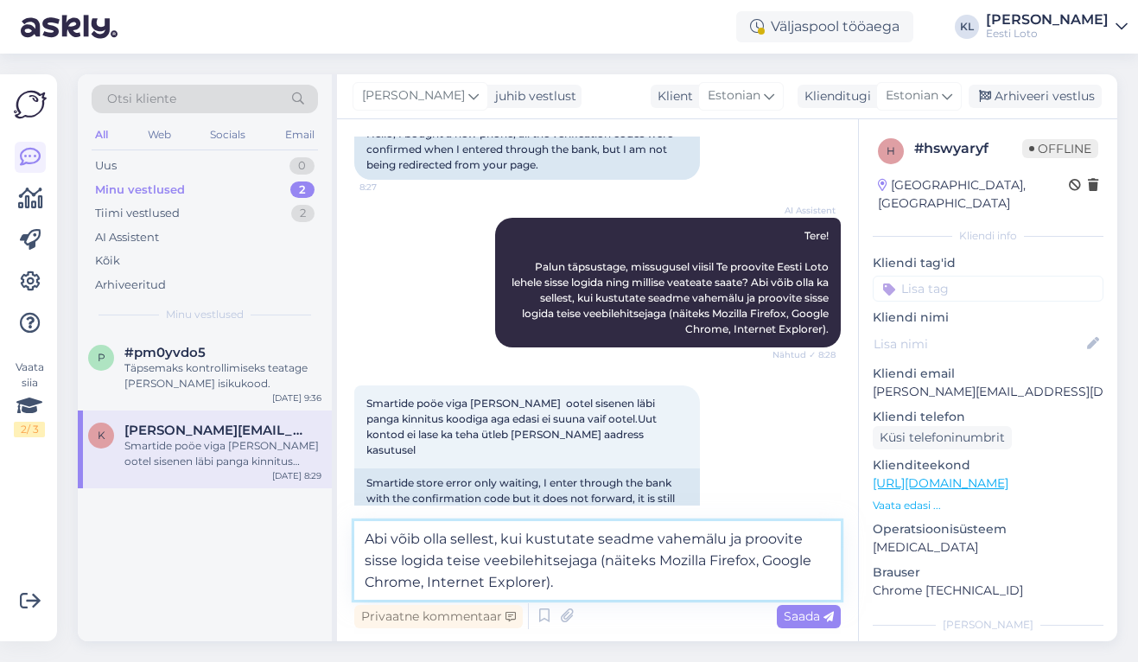
click at [726, 536] on textarea "Abi võib olla sellest, kui kustutate seadme vahemälu ja proovite sisse logida t…" at bounding box center [597, 560] width 486 height 79
type textarea "Abi võib olla sellest, kui kustutate seadme vahemälu ja proovite sisse logida t…"
drag, startPoint x: 577, startPoint y: 589, endPoint x: 318, endPoint y: 504, distance: 272.9
click at [318, 504] on div "Otsi kliente All Web Socials Email Uus 0 Minu vestlused 2 Tiimi vestlused 2 AI …" at bounding box center [597, 357] width 1039 height 567
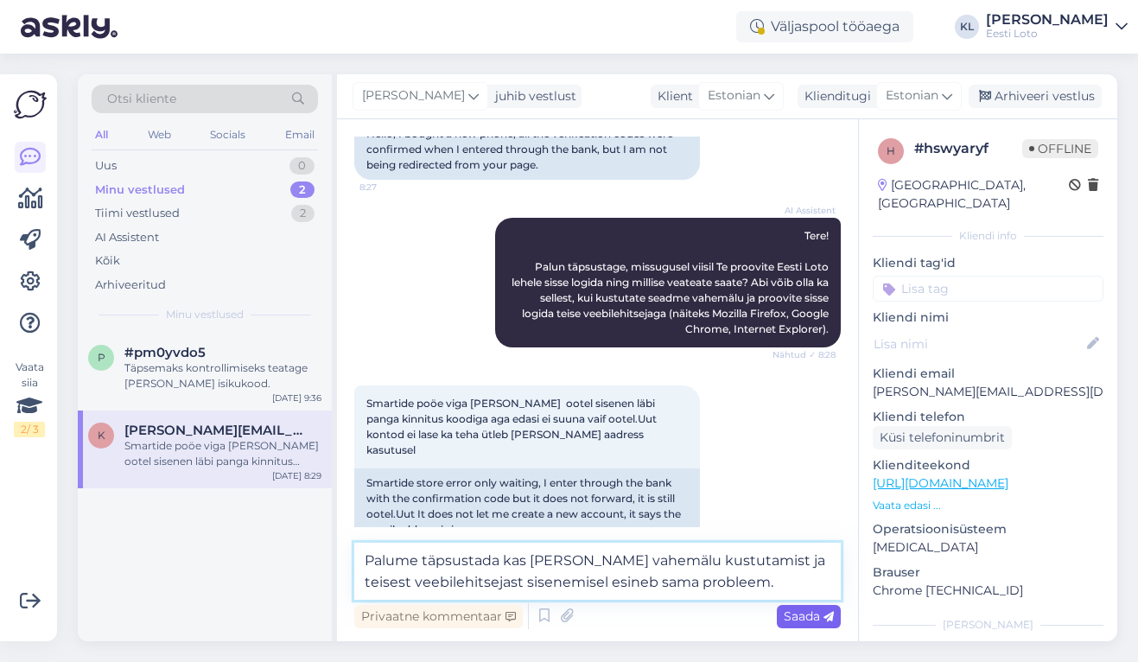
type textarea "Palume täpsustada kas [PERSON_NAME] vahemälu kustutamist ja teisest veebilehits…"
click at [800, 614] on span "Saada" at bounding box center [808, 616] width 50 height 16
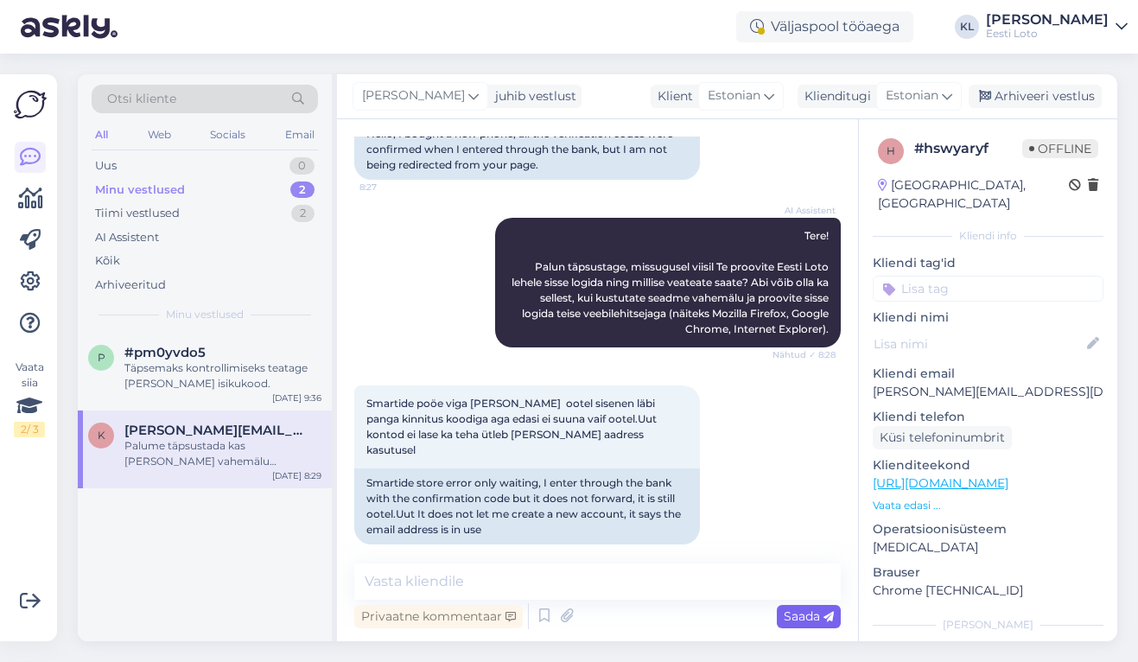
scroll to position [250, 0]
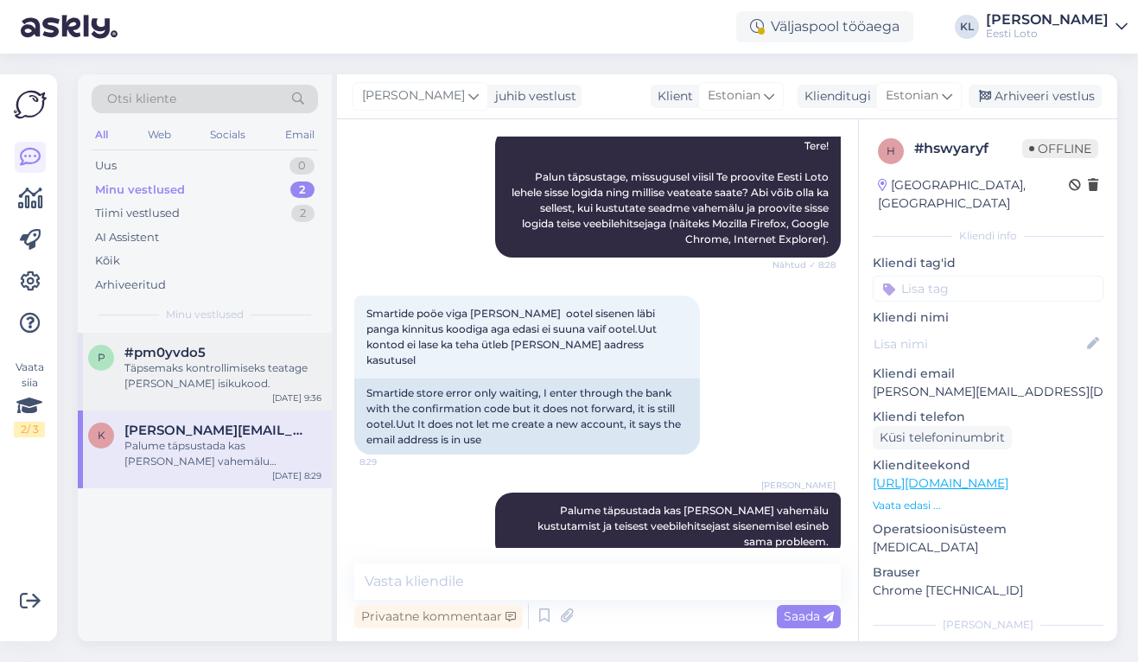
click at [167, 365] on div "Täpsemaks kontrollimiseks teatage [PERSON_NAME] isikukood." at bounding box center [222, 375] width 197 height 31
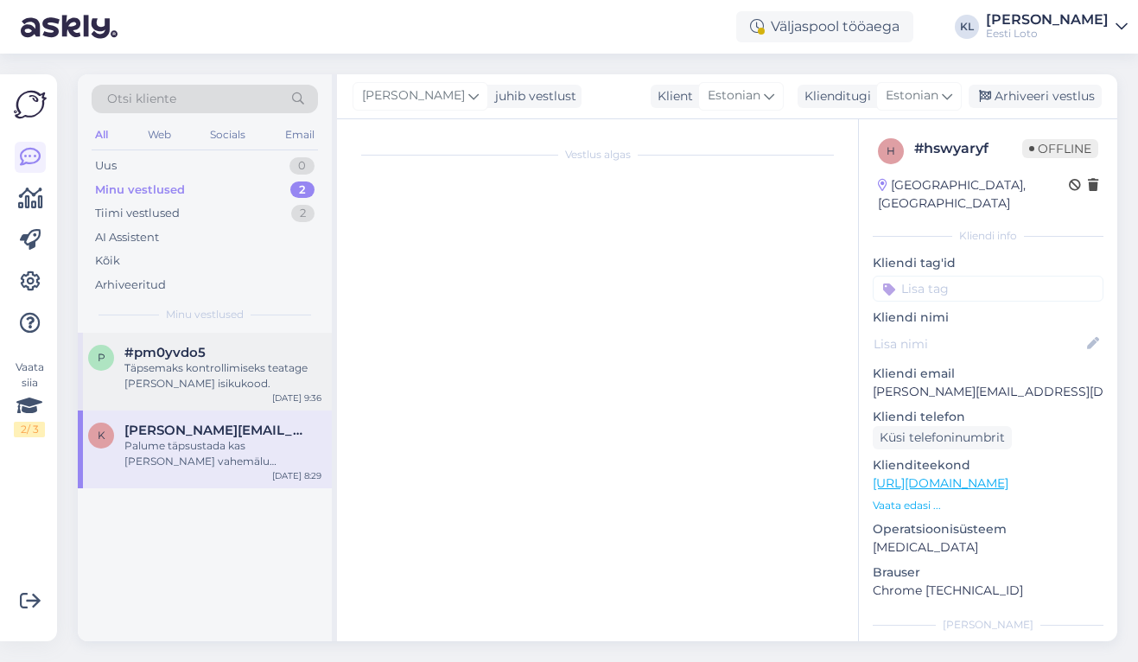
scroll to position [983, 0]
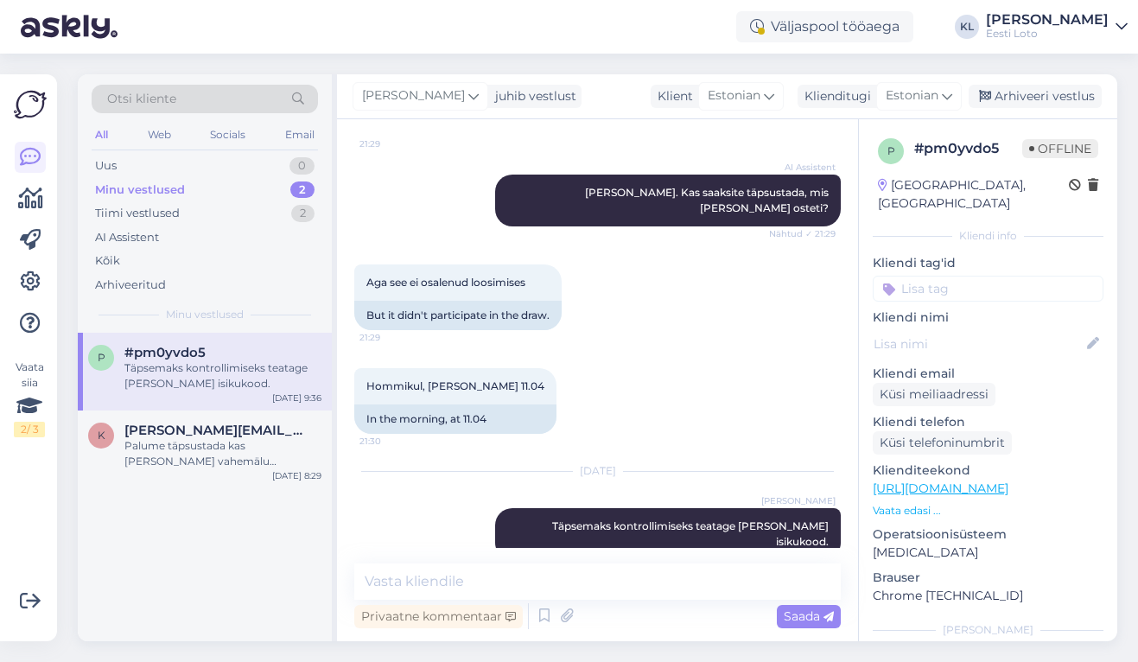
click at [721, 269] on div "Aga see ei osalenud loosimises 21:29 But it didn't participate in the draw." at bounding box center [597, 297] width 486 height 104
click at [253, 211] on div "Tiimi vestlused 2" at bounding box center [205, 213] width 226 height 24
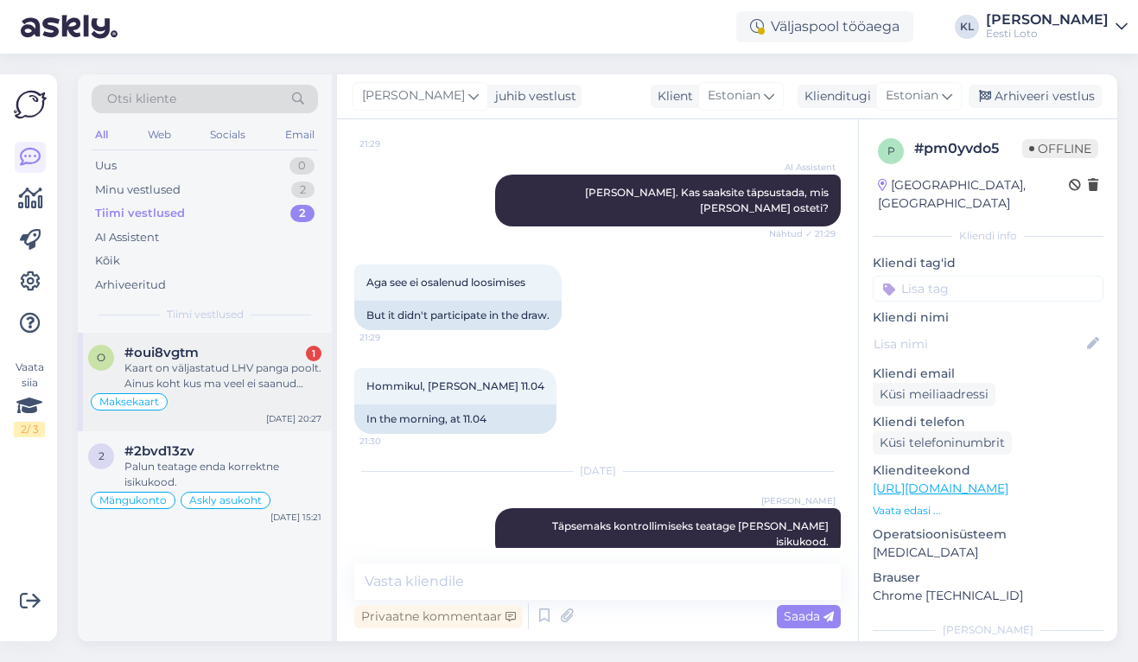
click at [226, 360] on div "Kaart on väljastatud LHV panga poolt. Ainus koht kus ma veel ei saanud kaardiga…" at bounding box center [222, 375] width 197 height 31
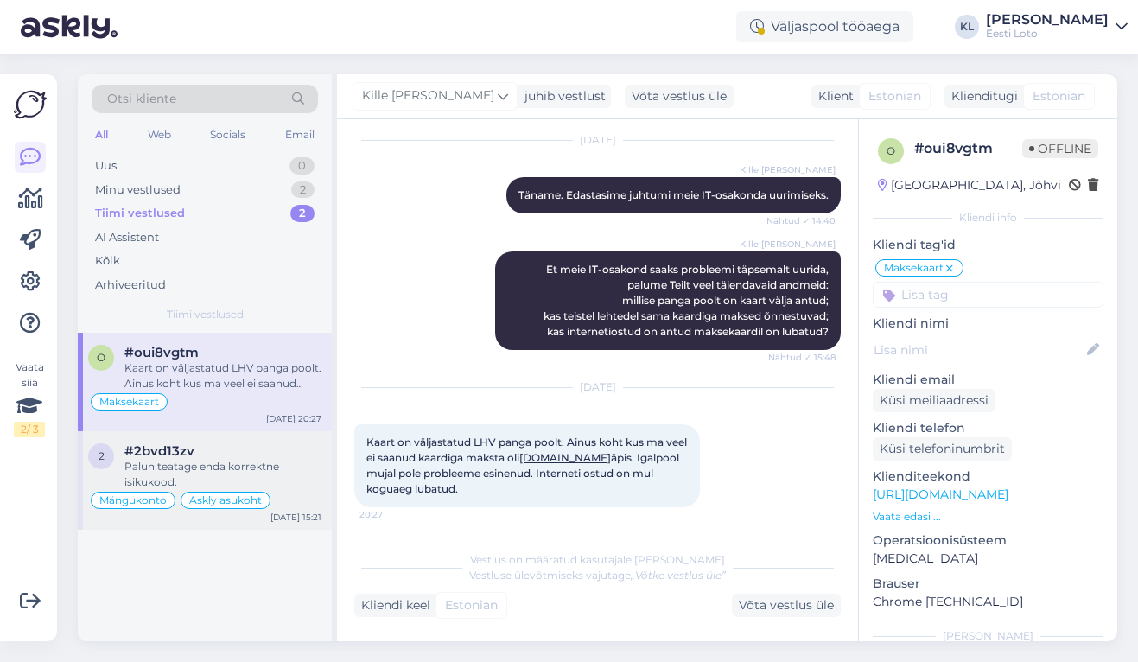
click at [159, 474] on div "Palun teatage enda korrektne isikukood." at bounding box center [222, 474] width 197 height 31
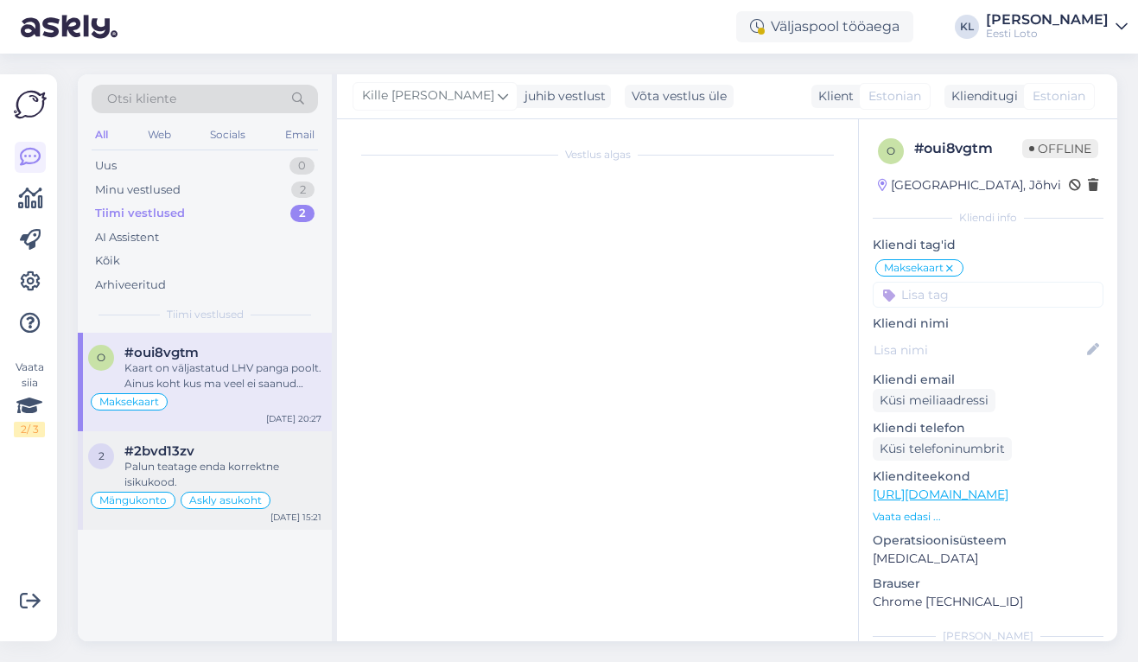
scroll to position [3748, 0]
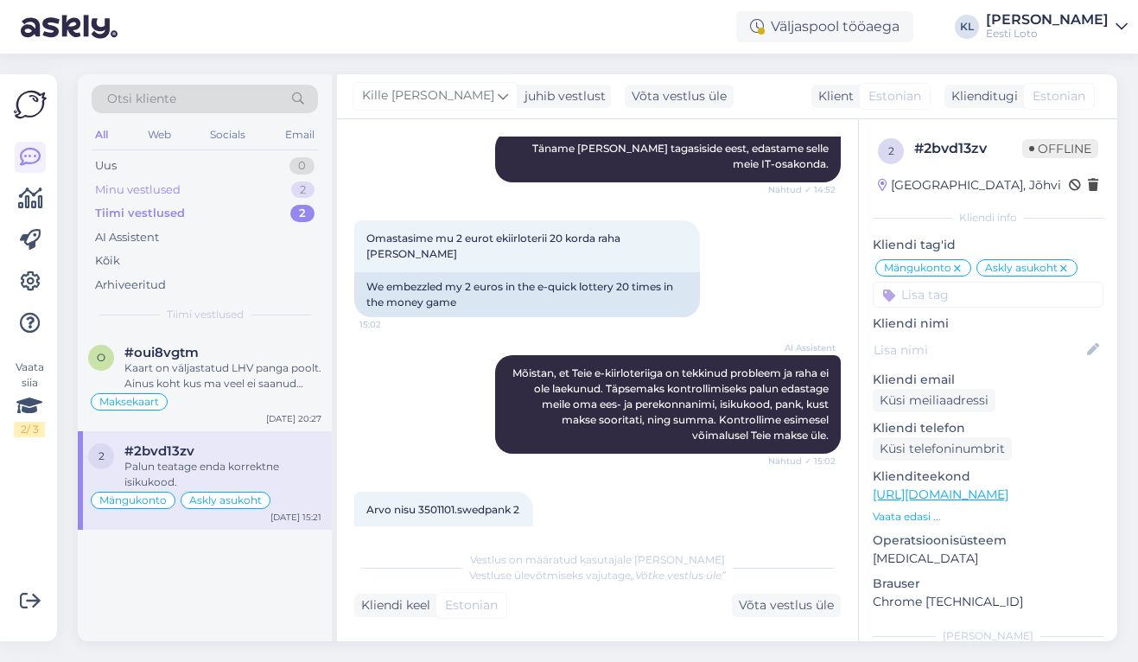
click at [196, 188] on div "Minu vestlused 2" at bounding box center [205, 190] width 226 height 24
